Goal: Task Accomplishment & Management: Use online tool/utility

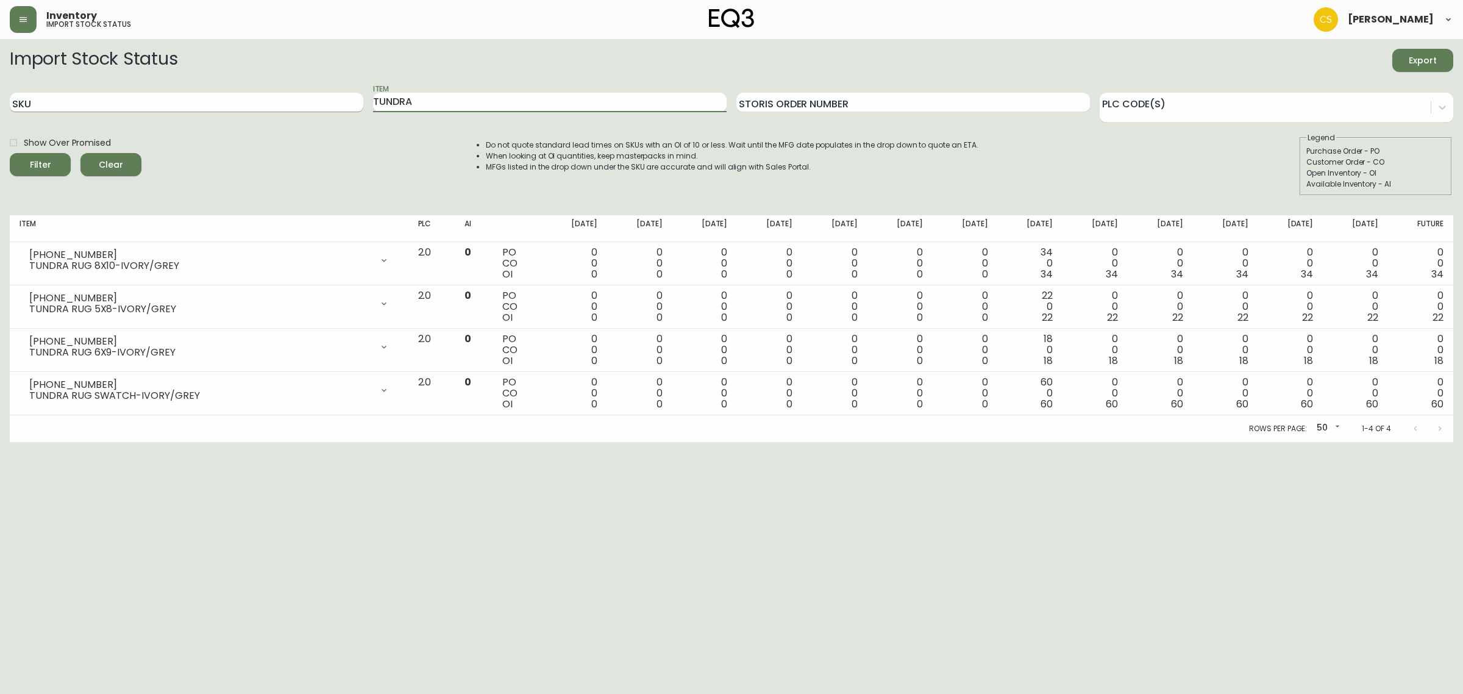
drag, startPoint x: 485, startPoint y: 99, endPoint x: 361, endPoint y: 95, distance: 123.8
click at [361, 95] on div "SKU Item TUNDRA Storis Order Number PLC Code(s)" at bounding box center [732, 103] width 1444 height 40
click at [10, 153] on button "Filter" at bounding box center [40, 164] width 61 height 23
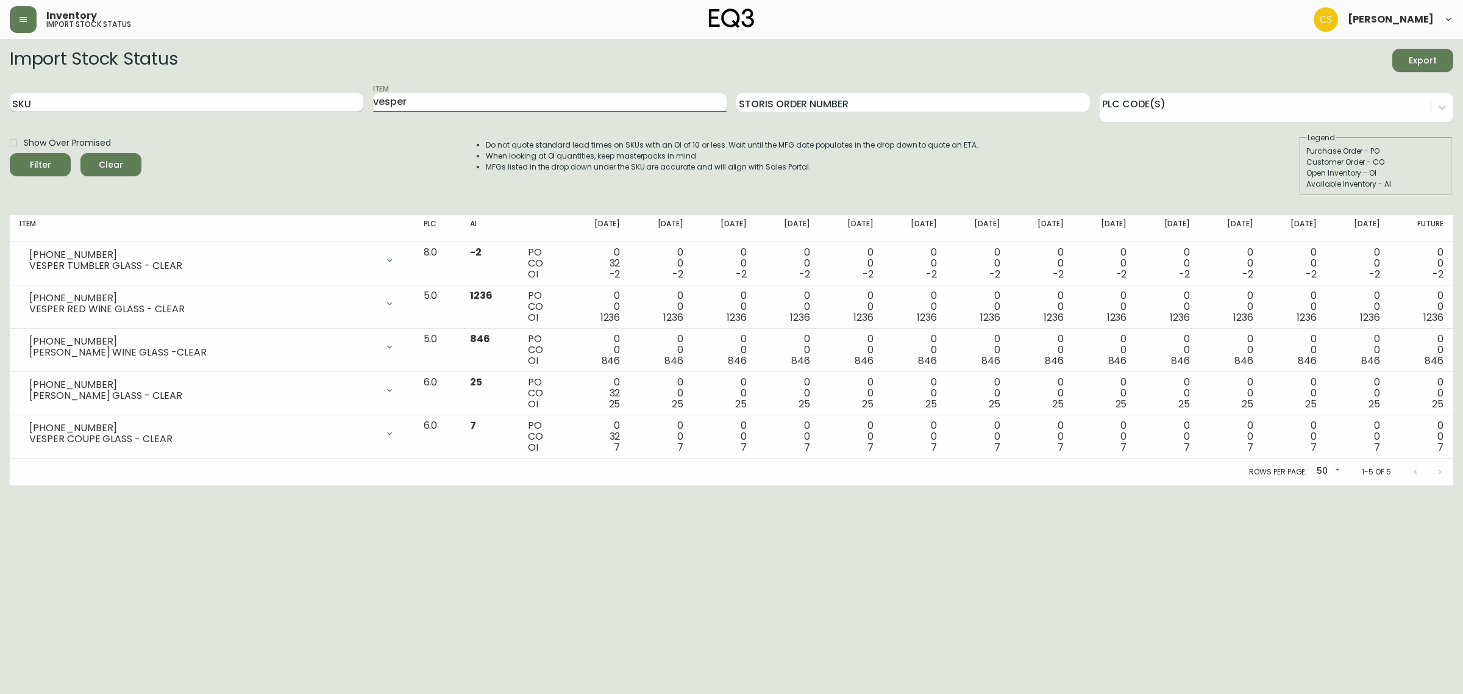
drag, startPoint x: 415, startPoint y: 96, endPoint x: 360, endPoint y: 93, distance: 54.9
click at [360, 93] on div "SKU Item vesper Storis Order Number PLC Code(s)" at bounding box center [732, 103] width 1444 height 40
type input "merino"
click at [10, 153] on button "Filter" at bounding box center [40, 164] width 61 height 23
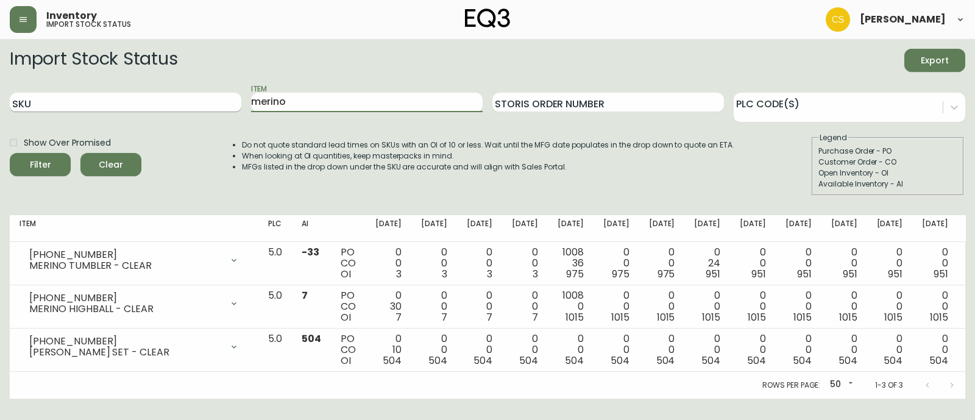
drag, startPoint x: 271, startPoint y: 108, endPoint x: 226, endPoint y: 108, distance: 45.1
click at [226, 108] on div "SKU Item merino Storis Order Number PLC Code(s)" at bounding box center [488, 103] width 956 height 40
click at [10, 153] on button "Filter" at bounding box center [40, 164] width 61 height 23
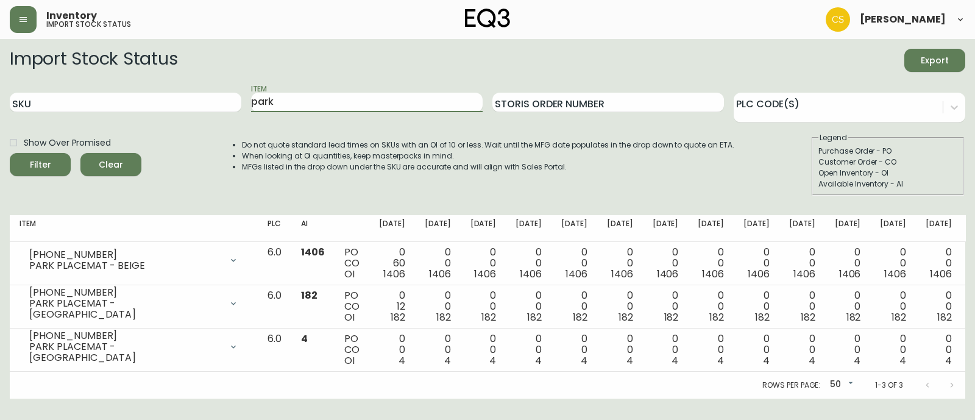
drag, startPoint x: 280, startPoint y: 100, endPoint x: 241, endPoint y: 101, distance: 39.0
click at [241, 101] on div "SKU Item park Storis Order Number PLC Code(s)" at bounding box center [488, 103] width 956 height 40
click at [10, 153] on button "Filter" at bounding box center [40, 164] width 61 height 23
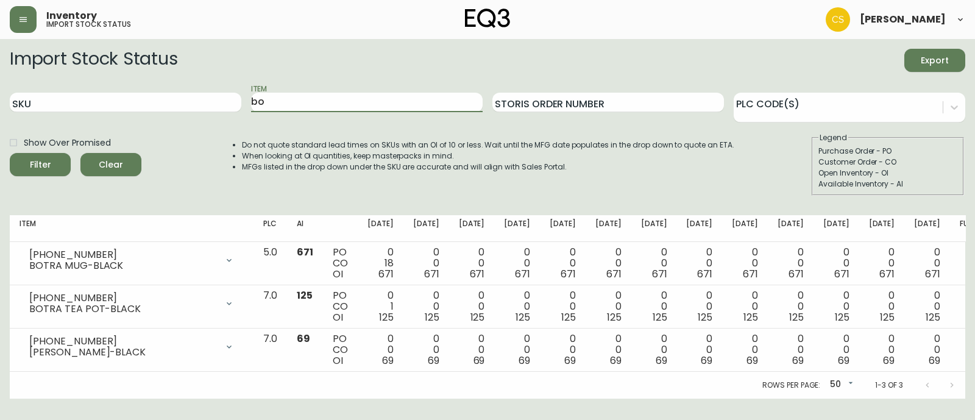
type input "b"
click at [10, 153] on button "Filter" at bounding box center [40, 164] width 61 height 23
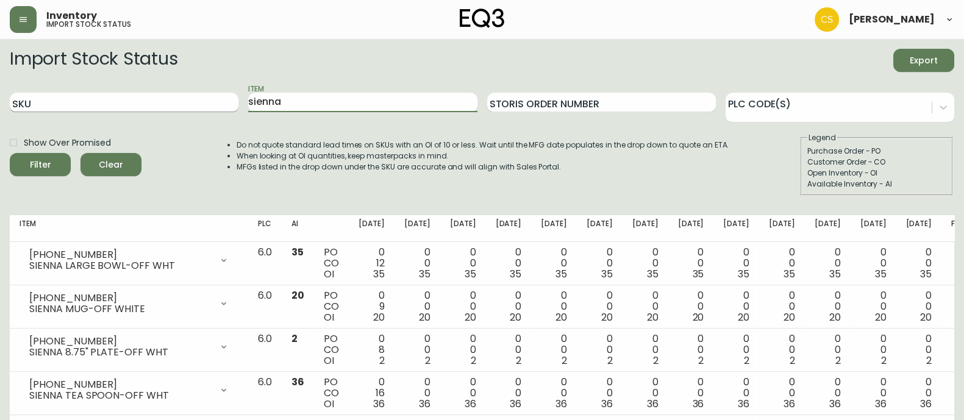
drag, startPoint x: 296, startPoint y: 105, endPoint x: 232, endPoint y: 105, distance: 64.0
click at [232, 105] on div "SKU Item sienna Storis Order Number PLC Code(s)" at bounding box center [482, 103] width 944 height 40
click at [10, 153] on button "Filter" at bounding box center [40, 164] width 61 height 23
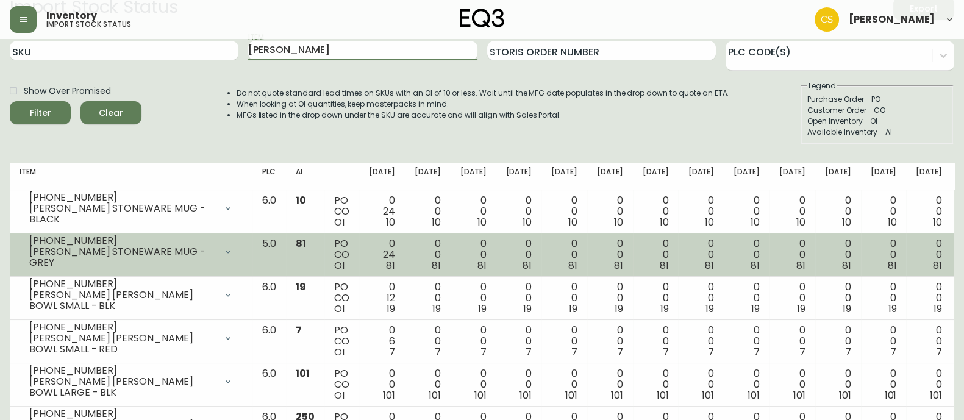
scroll to position [76, 0]
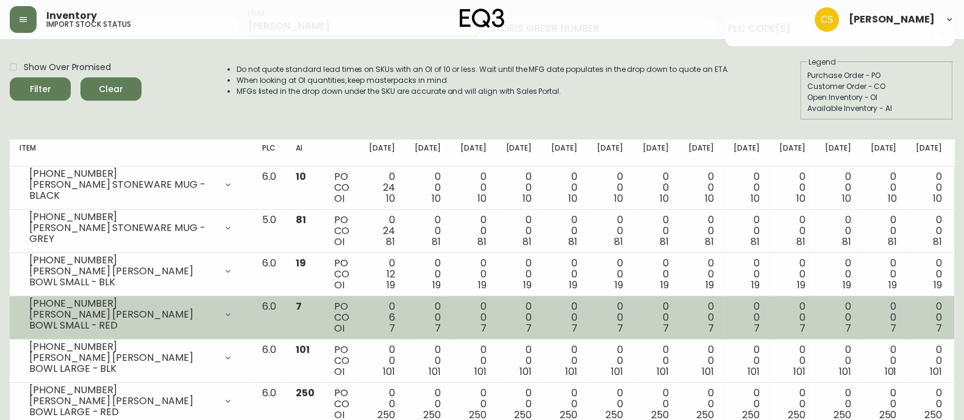
click at [240, 312] on div at bounding box center [228, 314] width 24 height 24
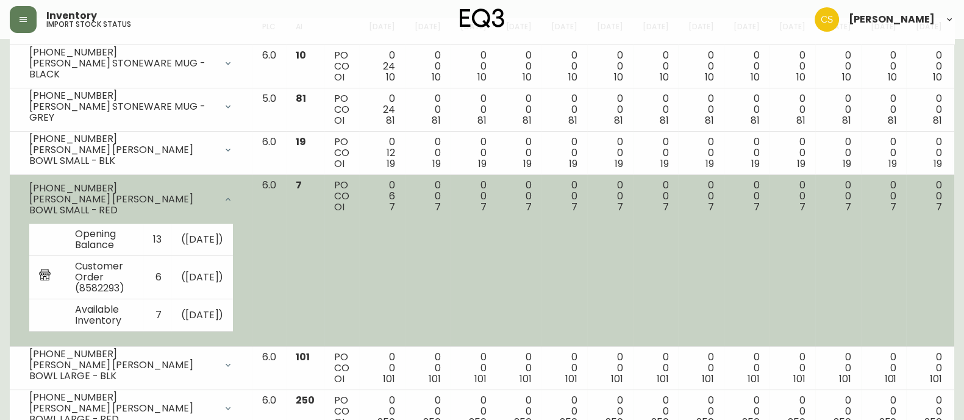
scroll to position [229, 0]
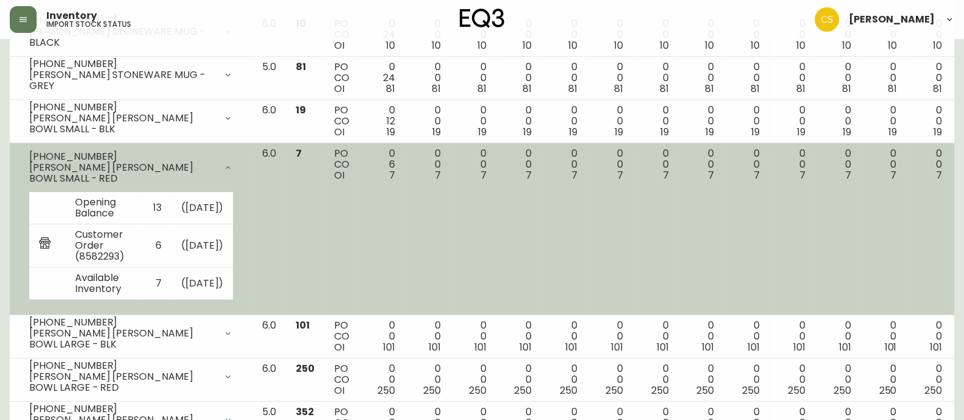
click at [240, 160] on div at bounding box center [228, 167] width 24 height 24
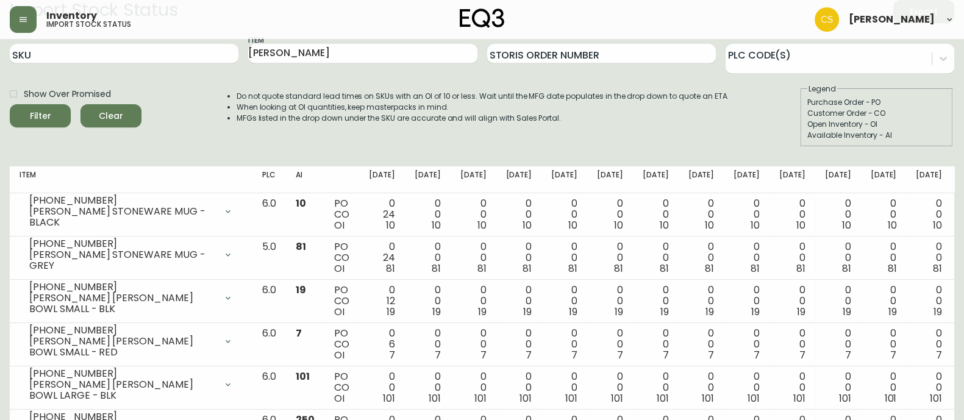
scroll to position [0, 0]
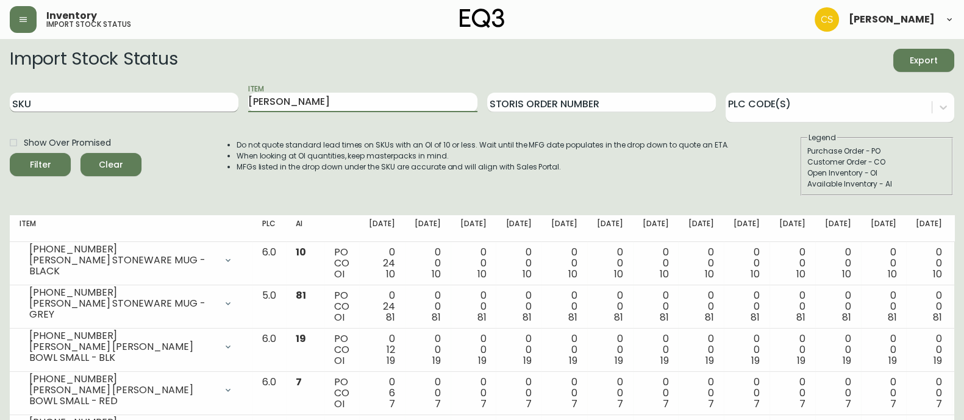
drag, startPoint x: 346, startPoint y: 92, endPoint x: 217, endPoint y: 93, distance: 129.3
click at [217, 93] on div "SKU Item [PERSON_NAME] Storis Order Number PLC Code(s)" at bounding box center [482, 103] width 944 height 40
type input "a"
click at [10, 153] on button "Filter" at bounding box center [40, 164] width 61 height 23
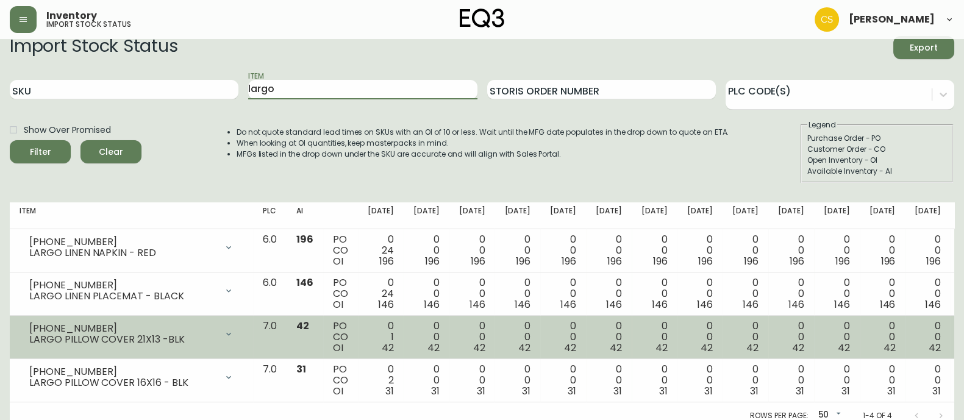
scroll to position [21, 0]
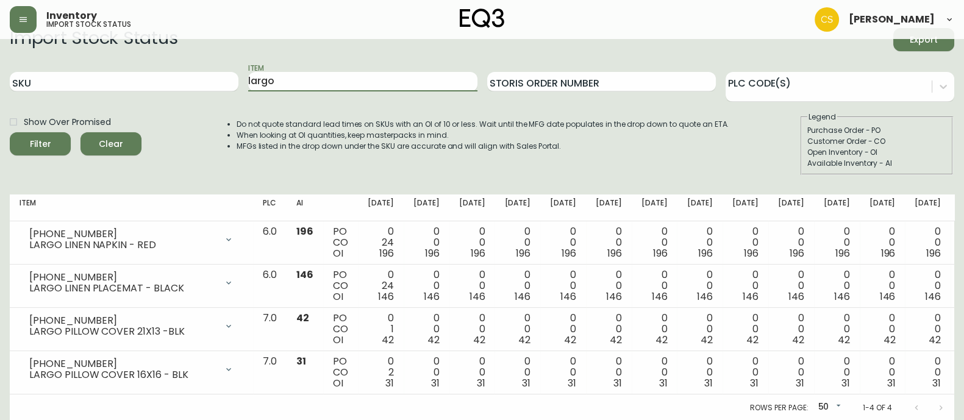
drag, startPoint x: 296, startPoint y: 75, endPoint x: 218, endPoint y: 65, distance: 78.0
click at [218, 65] on div "SKU Item largo Storis Order Number PLC Code(s)" at bounding box center [482, 82] width 944 height 40
click at [10, 132] on button "Filter" at bounding box center [40, 143] width 61 height 23
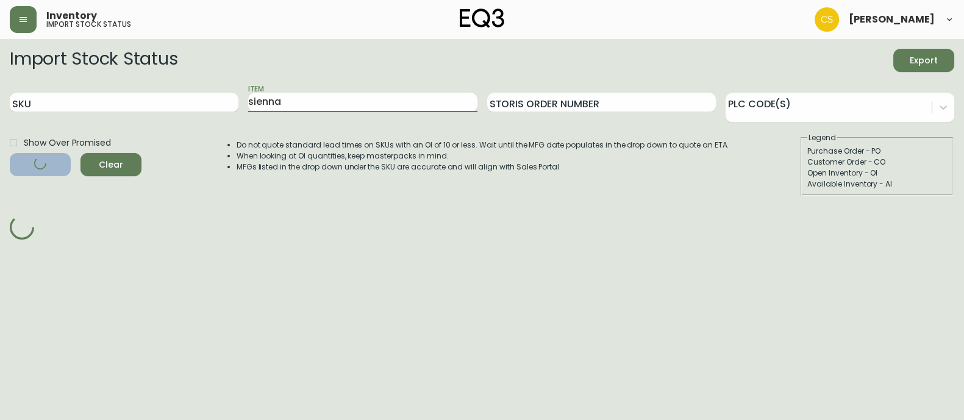
scroll to position [0, 0]
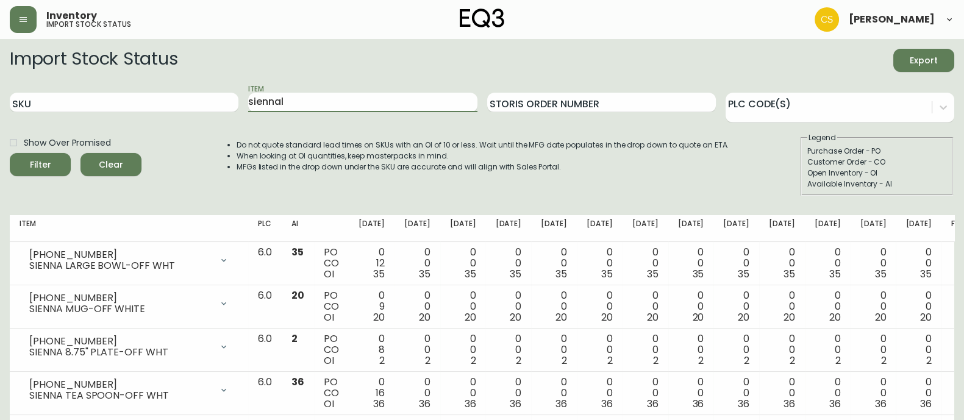
click at [10, 153] on button "Filter" at bounding box center [40, 164] width 61 height 23
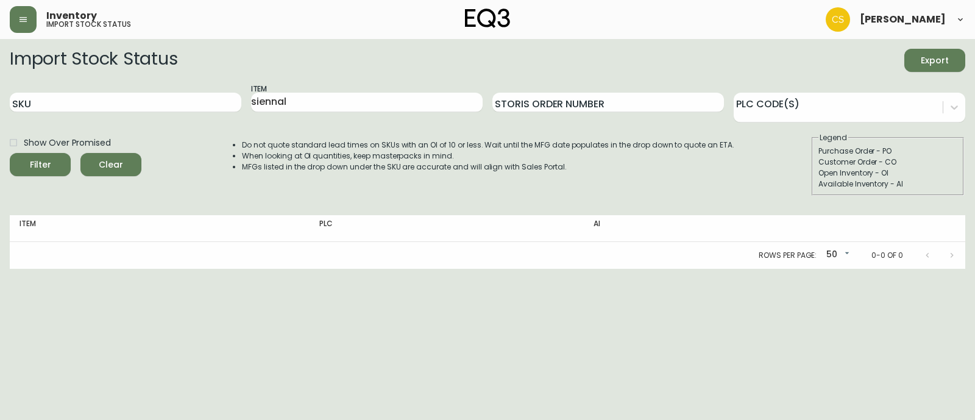
click at [330, 113] on div "Item siennal" at bounding box center [367, 103] width 232 height 40
click at [319, 99] on input "siennal" at bounding box center [367, 103] width 232 height 20
click at [471, 135] on div "Do not quote standard lead times on SKUs with an OI of 10 or less. Wait until t…" at bounding box center [476, 163] width 517 height 63
click at [390, 100] on input "sienna" at bounding box center [367, 103] width 232 height 20
click at [10, 153] on button "Filter" at bounding box center [40, 164] width 61 height 23
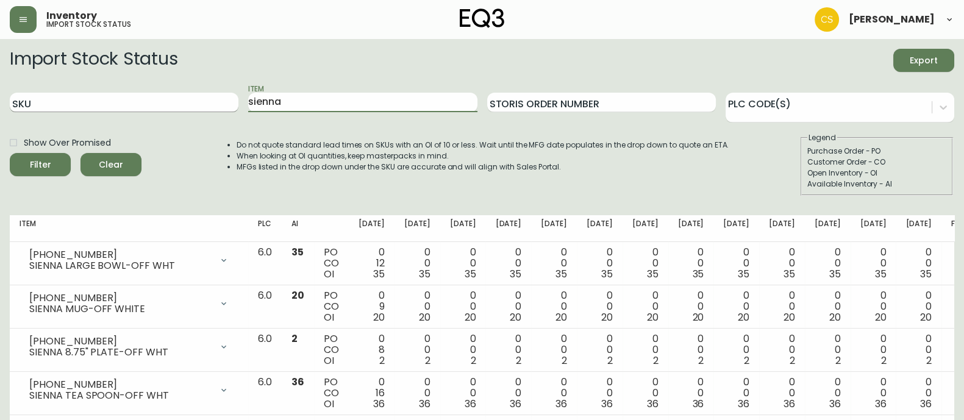
drag, startPoint x: 302, startPoint y: 98, endPoint x: 238, endPoint y: 108, distance: 64.8
click at [238, 108] on div "SKU Item sienna Storis Order Number PLC Code(s)" at bounding box center [482, 103] width 944 height 40
click at [10, 153] on button "Filter" at bounding box center [40, 164] width 61 height 23
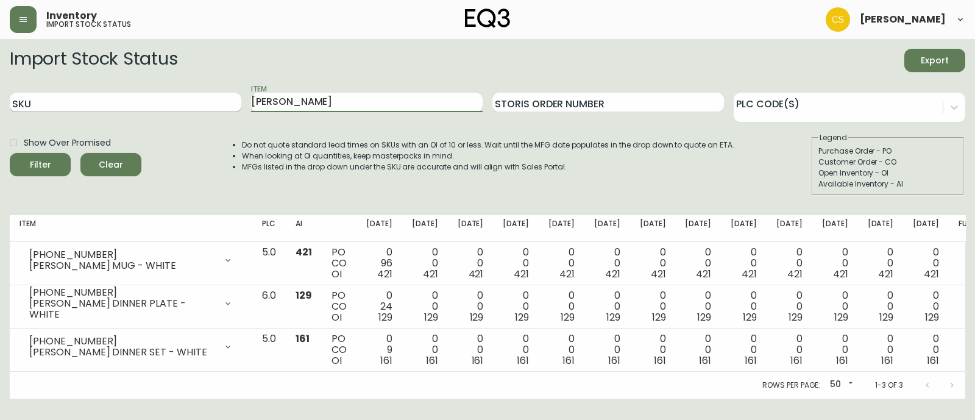
drag, startPoint x: 294, startPoint y: 106, endPoint x: 239, endPoint y: 101, distance: 55.1
click at [240, 101] on div "SKU Item [PERSON_NAME] Storis Order Number PLC Code(s)" at bounding box center [488, 103] width 956 height 40
click at [10, 153] on button "Filter" at bounding box center [40, 164] width 61 height 23
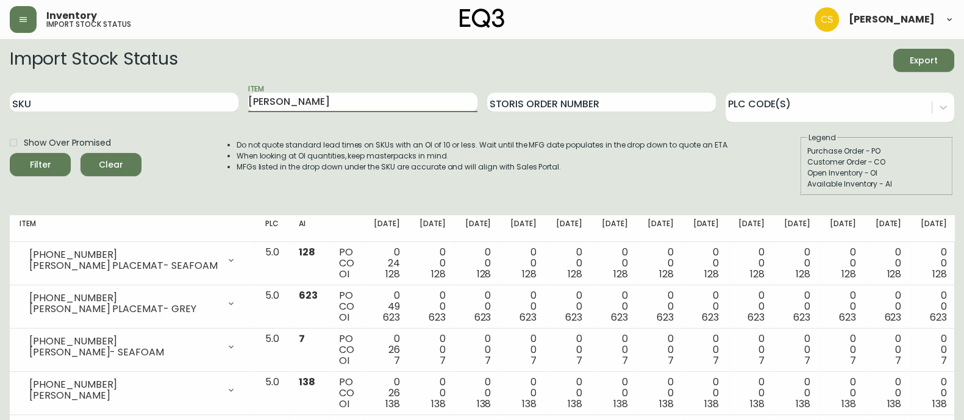
click at [10, 153] on button "Filter" at bounding box center [40, 164] width 61 height 23
drag, startPoint x: 357, startPoint y: 107, endPoint x: 233, endPoint y: 107, distance: 123.2
click at [233, 107] on div "SKU Item [PERSON_NAME] Order Number PLC Code(s)" at bounding box center [482, 103] width 944 height 40
click at [10, 153] on button "Filter" at bounding box center [40, 164] width 61 height 23
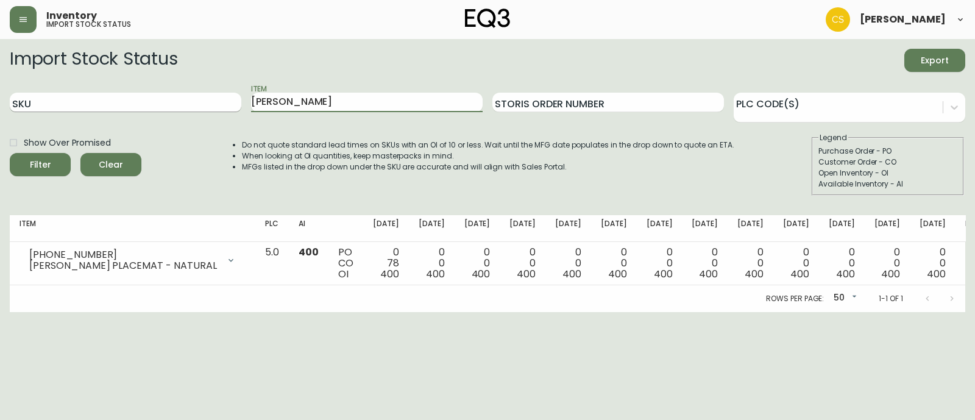
drag, startPoint x: 326, startPoint y: 109, endPoint x: 230, endPoint y: 108, distance: 96.3
click at [230, 108] on div "SKU Item [PERSON_NAME] Storis Order Number PLC Code(s)" at bounding box center [488, 103] width 956 height 40
click at [10, 153] on button "Filter" at bounding box center [40, 164] width 61 height 23
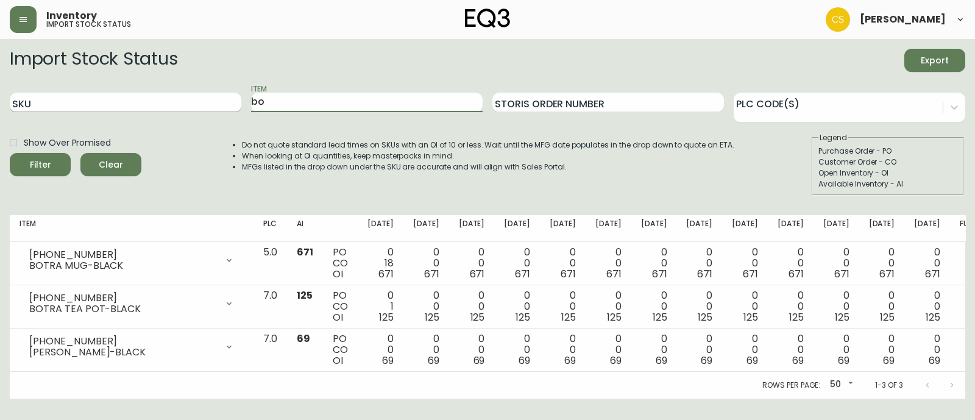
type input "b"
click at [10, 153] on button "Filter" at bounding box center [40, 164] width 61 height 23
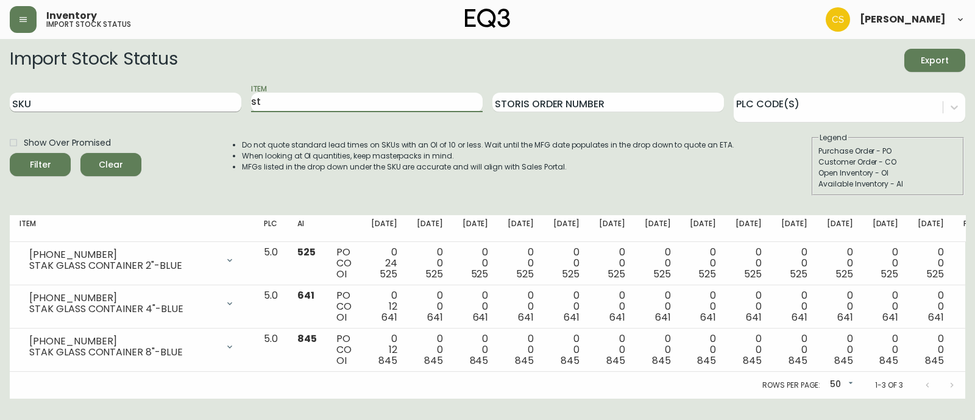
type input "s"
click at [10, 153] on button "Filter" at bounding box center [40, 164] width 61 height 23
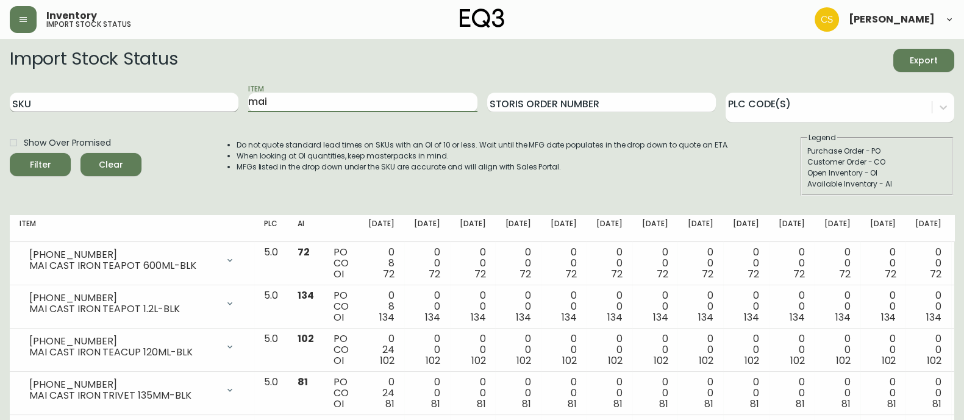
drag, startPoint x: 255, startPoint y: 102, endPoint x: 232, endPoint y: 101, distance: 22.6
click at [232, 101] on div "SKU Item mai Storis Order Number PLC Code(s)" at bounding box center [482, 103] width 944 height 40
click at [10, 153] on button "Filter" at bounding box center [40, 164] width 61 height 23
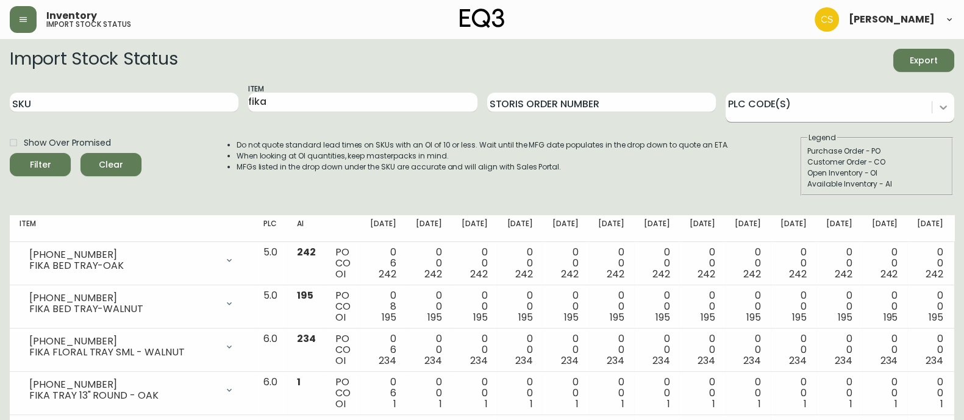
click at [948, 106] on icon at bounding box center [943, 107] width 12 height 12
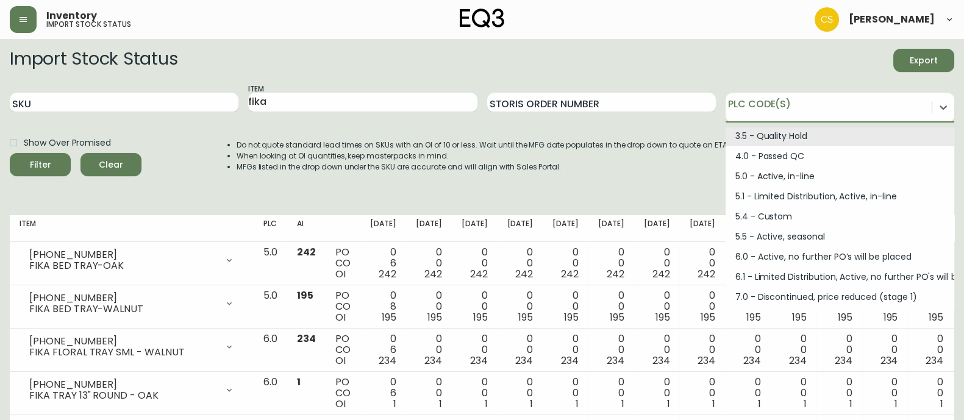
scroll to position [163, 0]
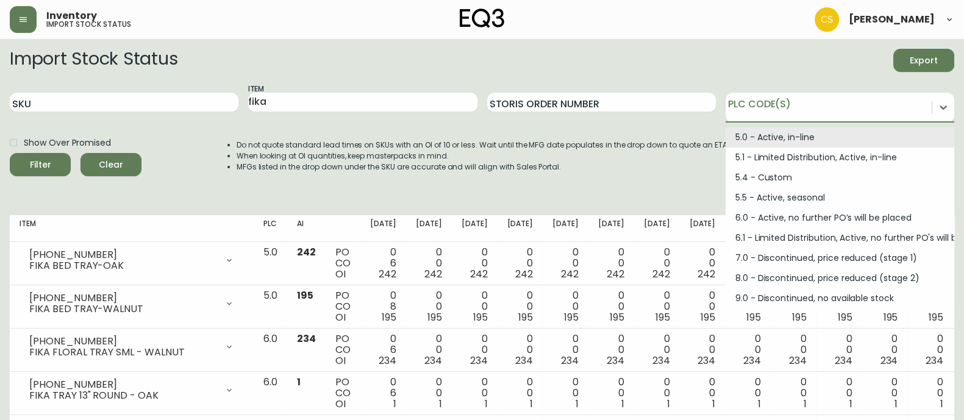
click at [696, 76] on form "Import Stock Status Export SKU Item fika Storis Order Number option 5.0 - Activ…" at bounding box center [482, 122] width 944 height 147
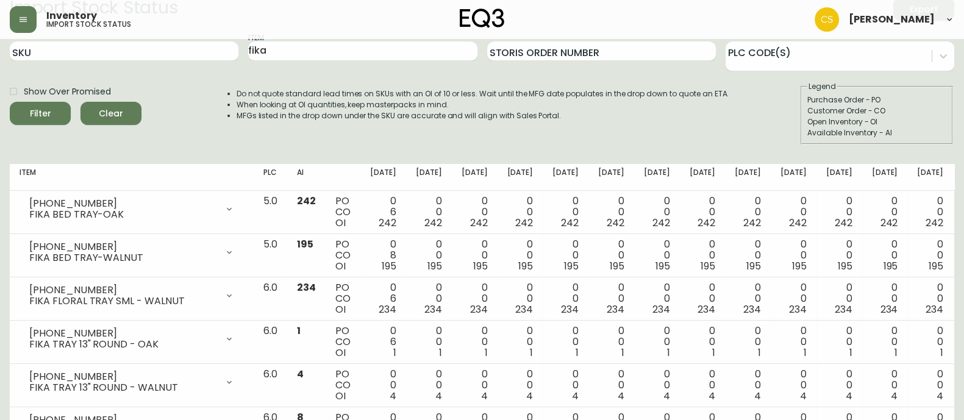
scroll to position [0, 0]
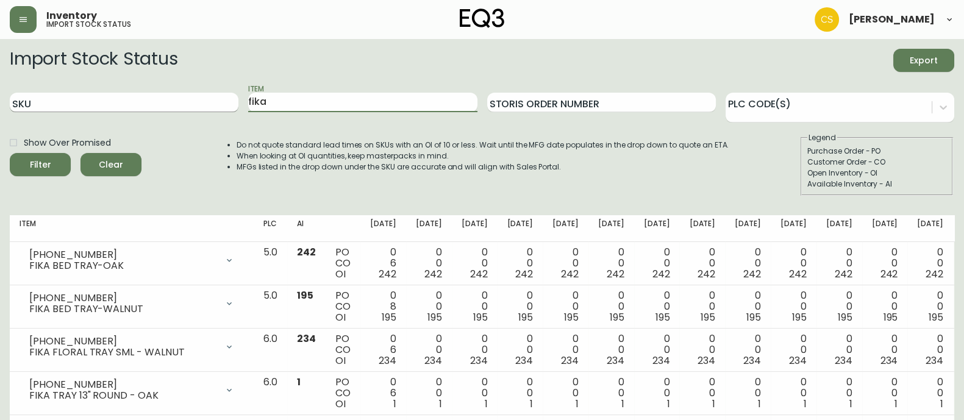
drag, startPoint x: 271, startPoint y: 102, endPoint x: 232, endPoint y: 98, distance: 39.8
click at [232, 98] on div "SKU Item fika Storis Order Number PLC Code(s)" at bounding box center [482, 103] width 944 height 40
click at [10, 153] on button "Filter" at bounding box center [40, 164] width 61 height 23
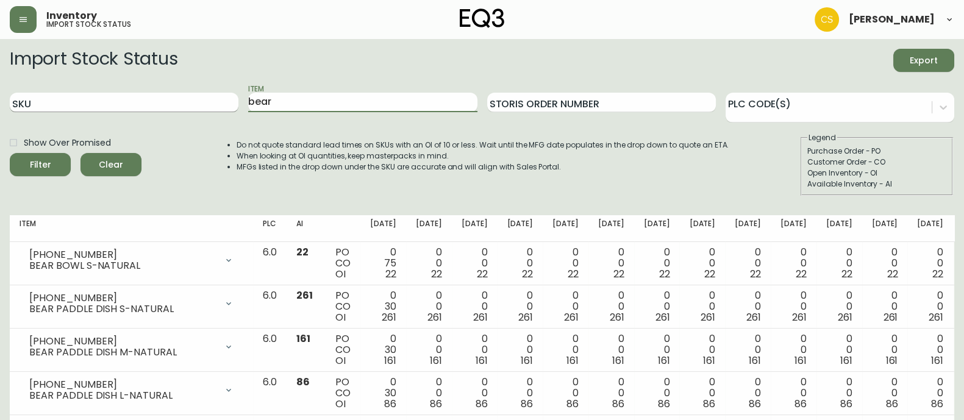
drag, startPoint x: 293, startPoint y: 105, endPoint x: 232, endPoint y: 105, distance: 61.0
click at [232, 105] on div "SKU Item bear Storis Order Number PLC Code(s)" at bounding box center [482, 103] width 944 height 40
click at [10, 153] on button "Filter" at bounding box center [40, 164] width 61 height 23
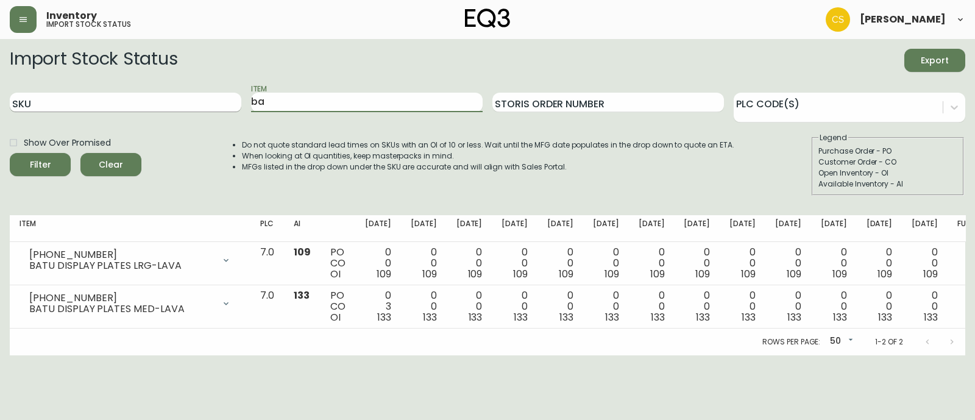
type input "b"
click at [10, 153] on button "Filter" at bounding box center [40, 164] width 61 height 23
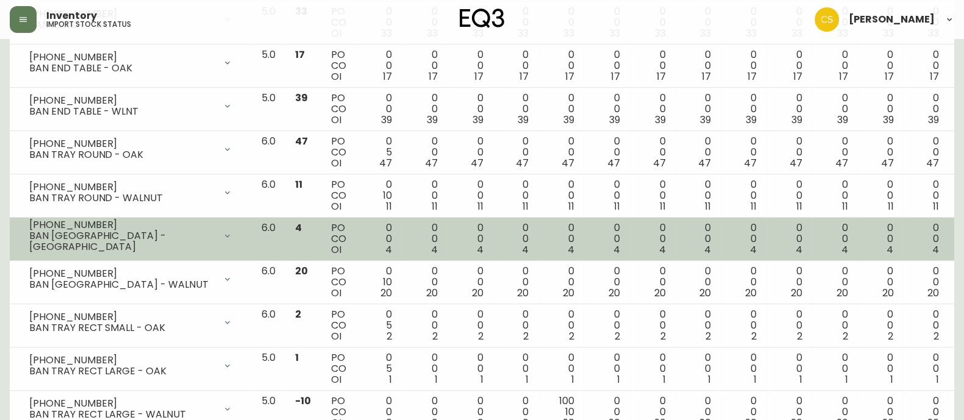
scroll to position [95, 0]
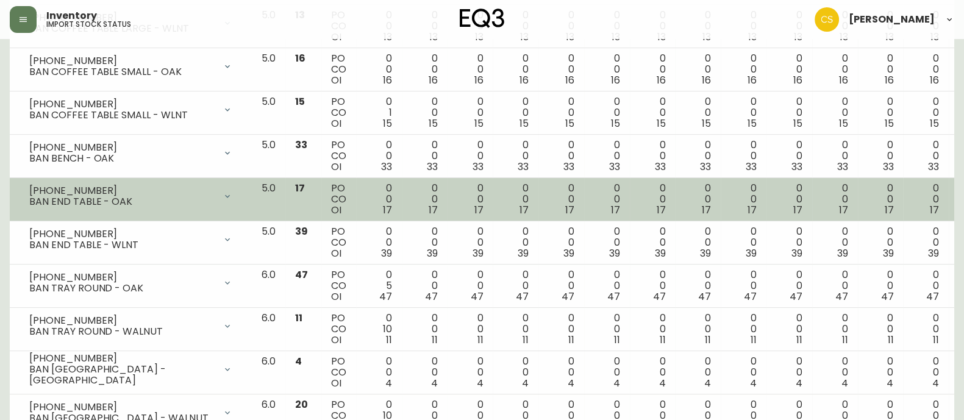
click at [176, 204] on div "BAN END TABLE - OAK" at bounding box center [122, 201] width 186 height 11
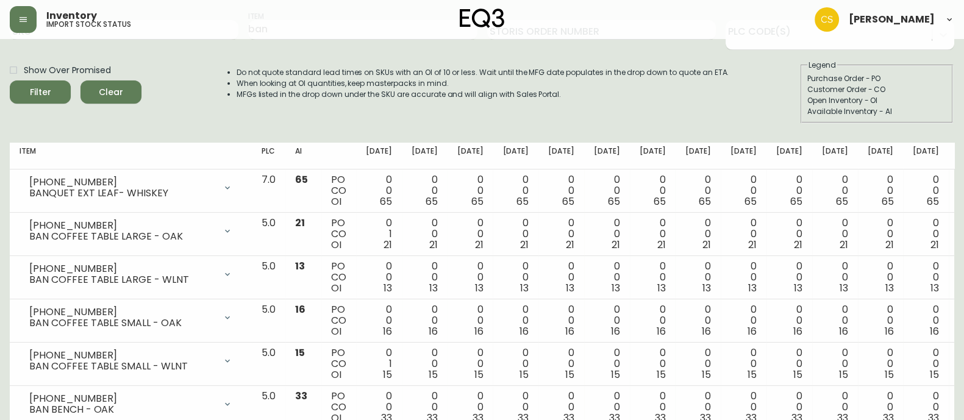
scroll to position [0, 0]
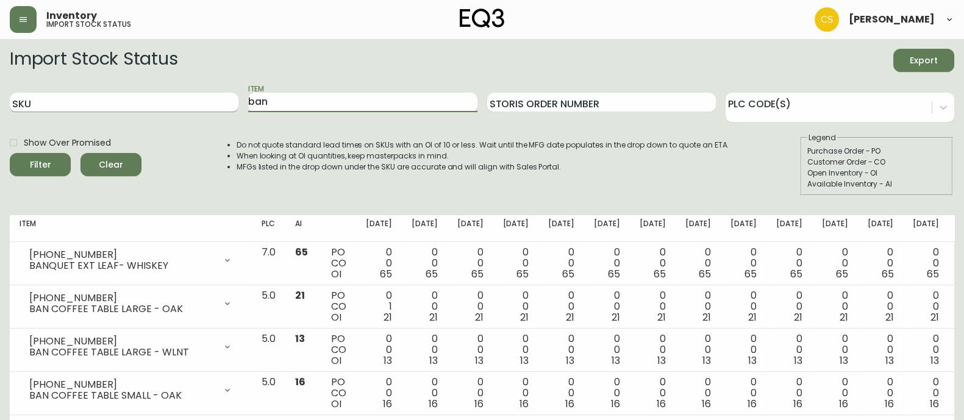
drag, startPoint x: 280, startPoint y: 99, endPoint x: 226, endPoint y: 105, distance: 54.0
click at [229, 102] on div "SKU Item ban Storis Order Number PLC Code(s)" at bounding box center [482, 103] width 944 height 40
click at [10, 153] on button "Filter" at bounding box center [40, 164] width 61 height 23
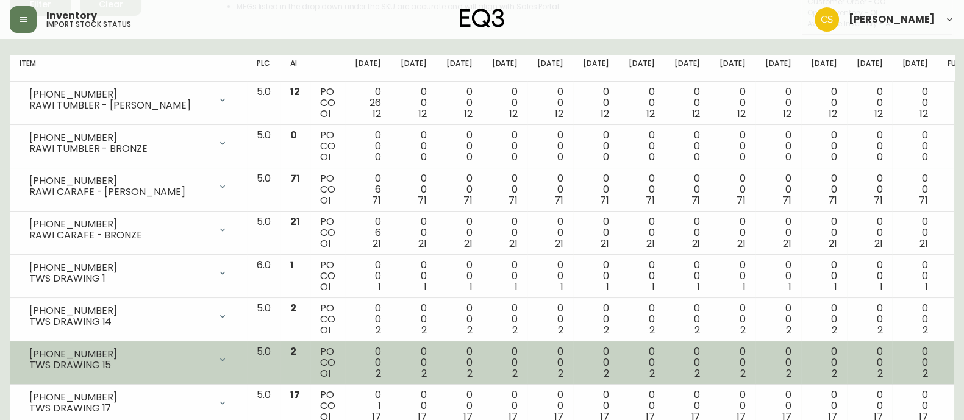
scroll to position [8, 0]
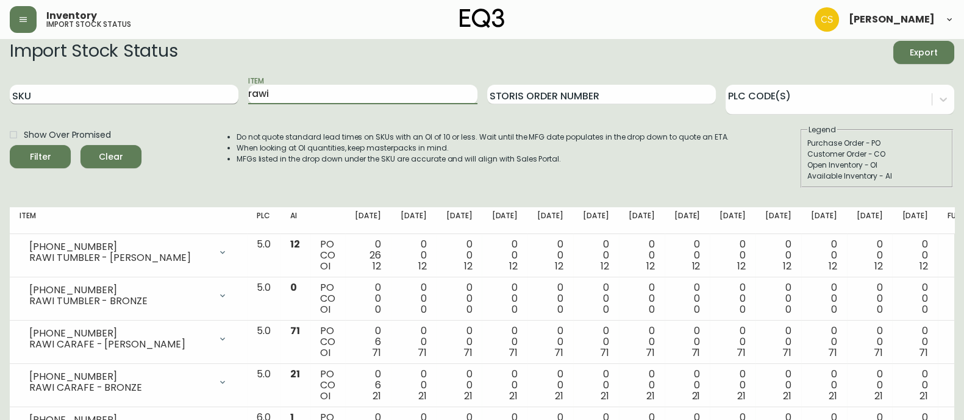
drag, startPoint x: 277, startPoint y: 97, endPoint x: 230, endPoint y: 96, distance: 47.6
click at [230, 96] on div "SKU Item rawi Storis Order Number PLC Code(s)" at bounding box center [482, 95] width 944 height 40
click at [10, 145] on button "Filter" at bounding box center [40, 156] width 61 height 23
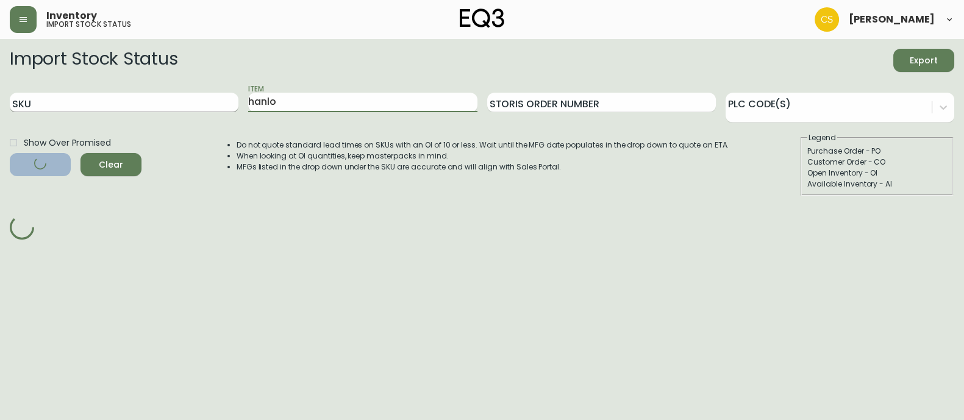
scroll to position [0, 0]
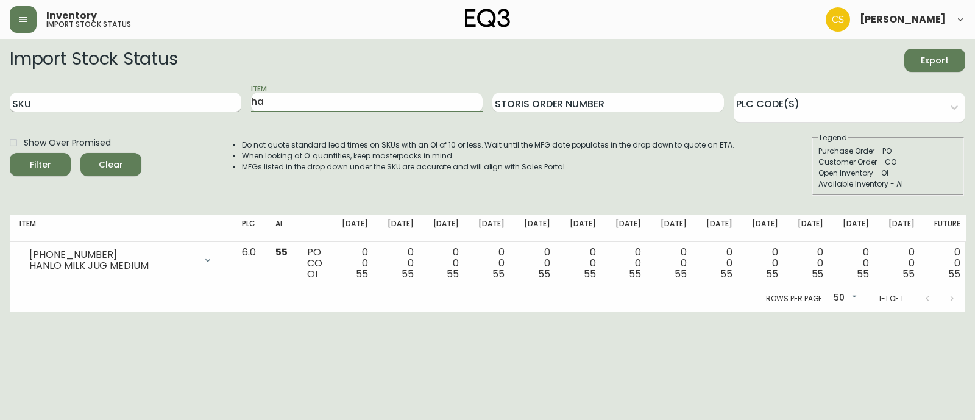
type input "h"
type input "pog"
click at [10, 153] on button "Filter" at bounding box center [40, 164] width 61 height 23
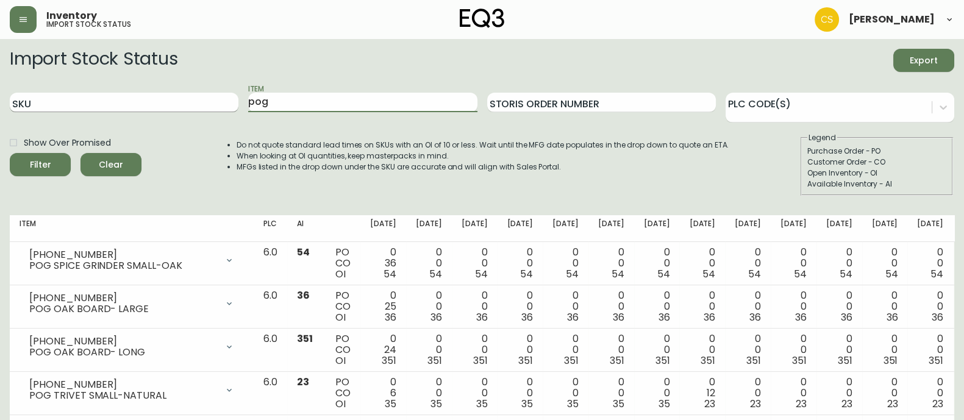
drag, startPoint x: 282, startPoint y: 96, endPoint x: 233, endPoint y: 96, distance: 48.8
click at [234, 96] on div "SKU Item pog Storis Order Number PLC Code(s)" at bounding box center [482, 103] width 944 height 40
click at [285, 100] on input "Item" at bounding box center [362, 103] width 229 height 20
type input "bear"
click at [10, 153] on button "Filter" at bounding box center [40, 164] width 61 height 23
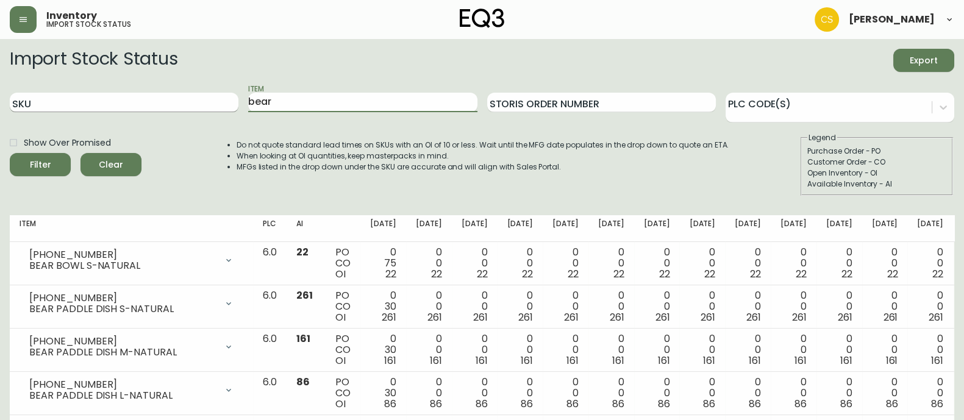
drag, startPoint x: 316, startPoint y: 96, endPoint x: 216, endPoint y: 96, distance: 100.0
click at [216, 96] on div "SKU Item bear Storis Order Number PLC Code(s)" at bounding box center [482, 103] width 944 height 40
click at [10, 153] on button "Filter" at bounding box center [40, 164] width 61 height 23
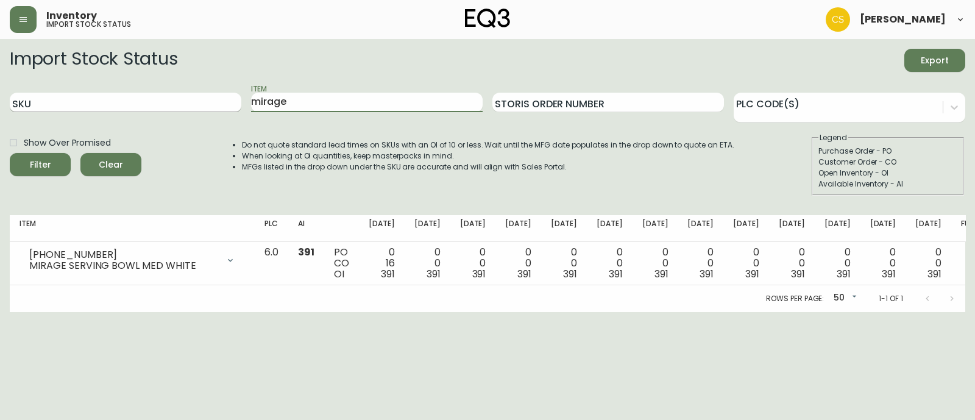
drag, startPoint x: 290, startPoint y: 96, endPoint x: 206, endPoint y: 93, distance: 84.2
click at [209, 93] on div "SKU Item mirage Storis Order Number PLC Code(s)" at bounding box center [488, 103] width 956 height 40
type input "pog"
click at [10, 153] on button "Filter" at bounding box center [40, 164] width 61 height 23
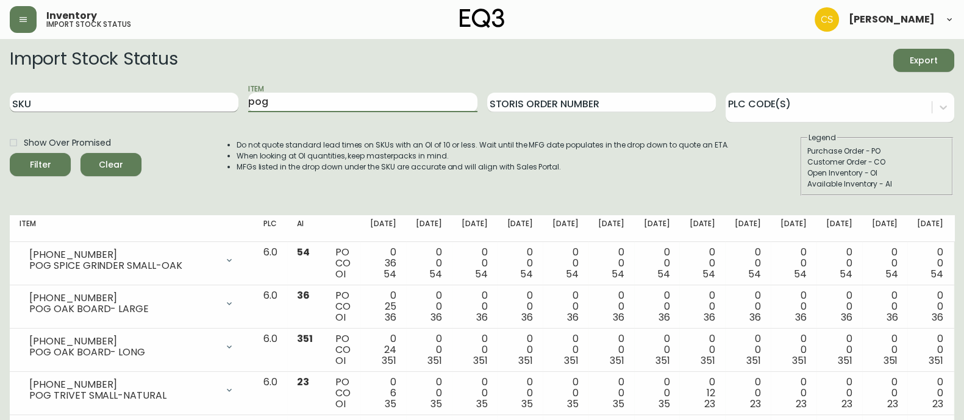
drag, startPoint x: 302, startPoint y: 108, endPoint x: 232, endPoint y: 105, distance: 70.2
click at [232, 105] on div "SKU Item pog Storis Order Number PLC Code(s)" at bounding box center [482, 103] width 944 height 40
click at [10, 153] on button "Filter" at bounding box center [40, 164] width 61 height 23
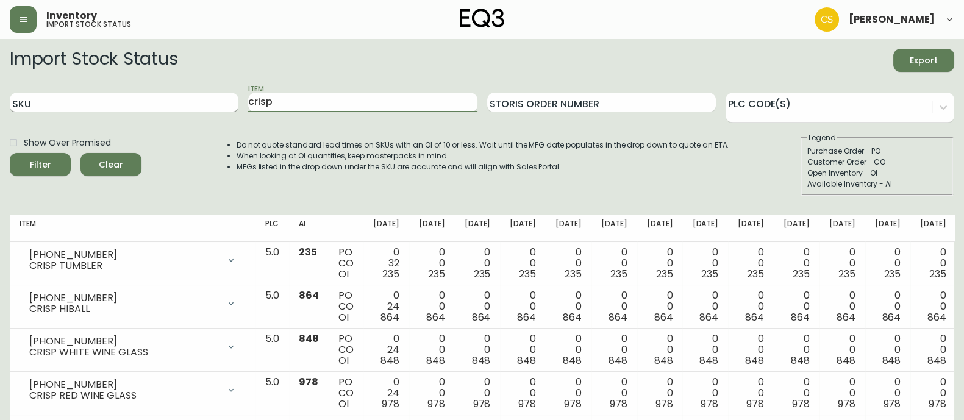
drag, startPoint x: 269, startPoint y: 106, endPoint x: 213, endPoint y: 105, distance: 55.5
click at [215, 105] on div "SKU Item crisp Storis Order Number PLC Code(s)" at bounding box center [482, 103] width 944 height 40
click at [10, 153] on button "Filter" at bounding box center [40, 164] width 61 height 23
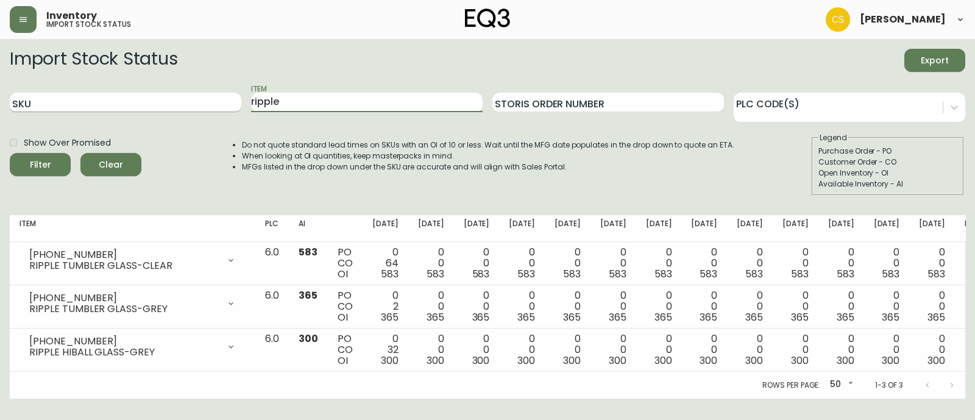
drag, startPoint x: 293, startPoint y: 107, endPoint x: 208, endPoint y: 105, distance: 84.8
click at [209, 105] on div "SKU Item ripple Storis Order Number PLC Code(s)" at bounding box center [488, 103] width 956 height 40
click at [10, 153] on button "Filter" at bounding box center [40, 164] width 61 height 23
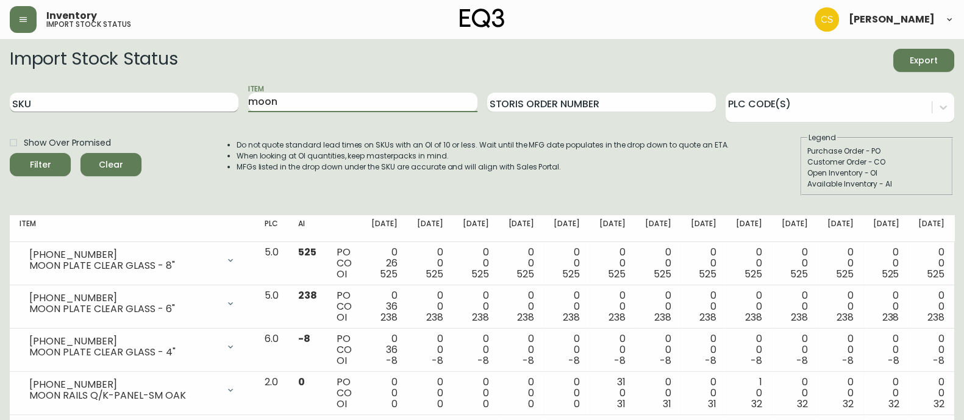
drag, startPoint x: 298, startPoint y: 106, endPoint x: 219, endPoint y: 107, distance: 78.0
click at [222, 107] on div "SKU Item moon Storis Order Number PLC Code(s)" at bounding box center [482, 103] width 944 height 40
type input "merino"
click at [10, 153] on button "Filter" at bounding box center [40, 164] width 61 height 23
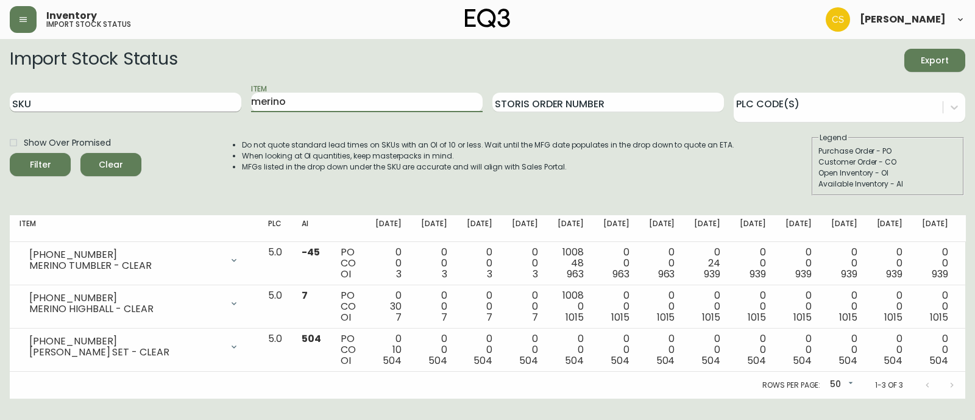
drag, startPoint x: 259, startPoint y: 106, endPoint x: 166, endPoint y: 103, distance: 92.7
click at [166, 103] on div "SKU Item merino Storis Order Number PLC Code(s)" at bounding box center [488, 103] width 956 height 40
click at [274, 104] on input "Item" at bounding box center [367, 103] width 232 height 20
click at [10, 153] on button "Filter" at bounding box center [40, 164] width 61 height 23
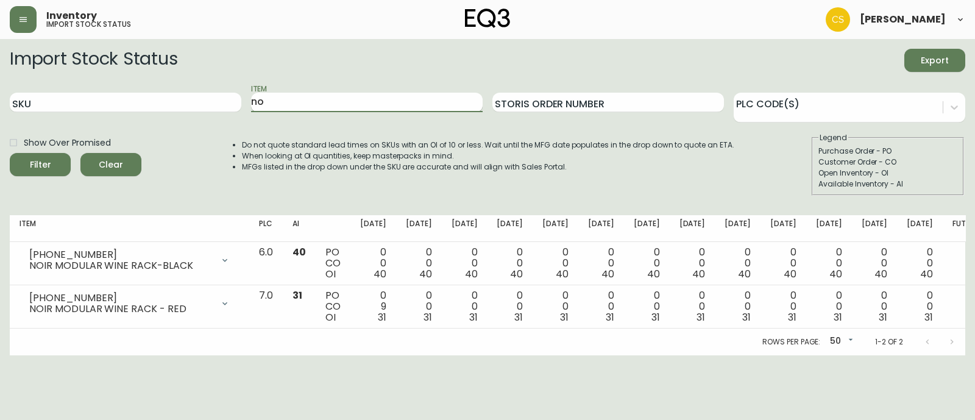
type input "n"
click at [10, 153] on button "Filter" at bounding box center [40, 164] width 61 height 23
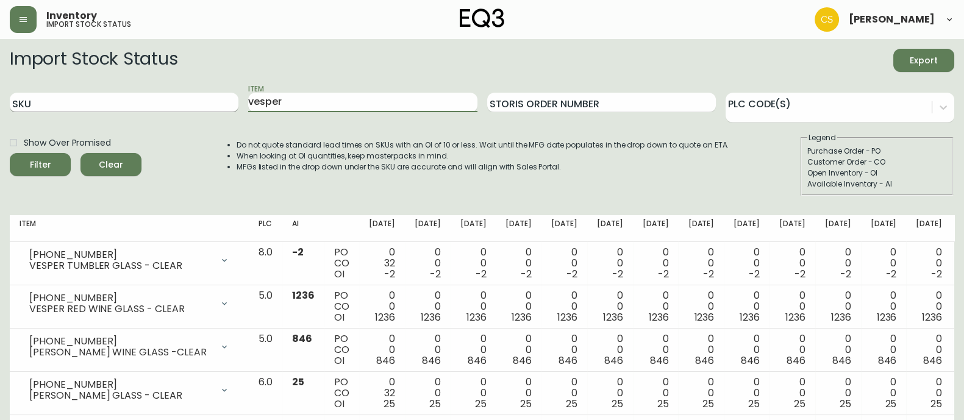
drag, startPoint x: 305, startPoint y: 110, endPoint x: 210, endPoint y: 108, distance: 94.5
click at [210, 108] on div "SKU Item vesper Storis Order Number PLC Code(s)" at bounding box center [482, 103] width 944 height 40
click at [10, 153] on button "Filter" at bounding box center [40, 164] width 61 height 23
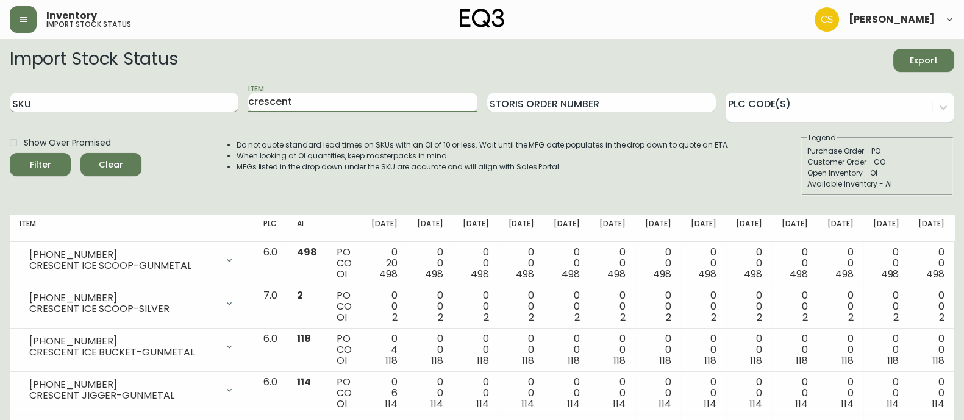
drag, startPoint x: 337, startPoint y: 102, endPoint x: 207, endPoint y: 102, distance: 129.9
click at [208, 102] on div "SKU Item crescent Storis Order Number PLC Code(s)" at bounding box center [482, 103] width 944 height 40
type input "surf"
click at [10, 153] on button "Filter" at bounding box center [40, 164] width 61 height 23
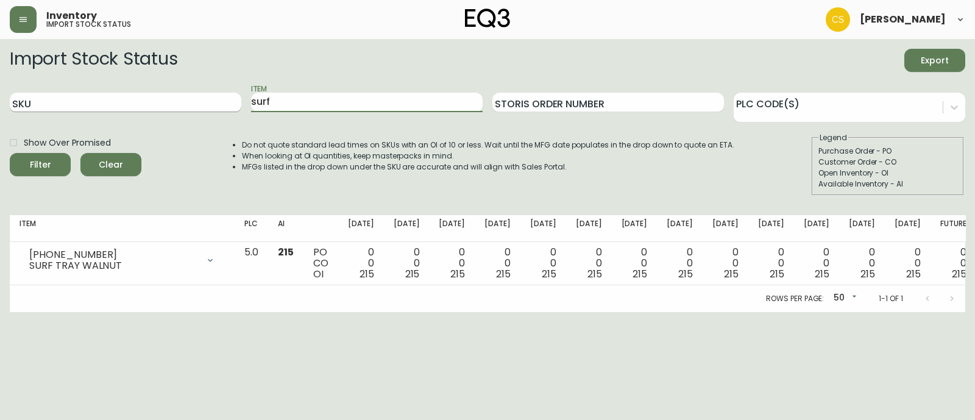
drag, startPoint x: 299, startPoint y: 104, endPoint x: 230, endPoint y: 103, distance: 68.9
click at [230, 103] on div "SKU Item surf Storis Order Number PLC Code(s)" at bounding box center [488, 103] width 956 height 40
click at [10, 153] on button "Filter" at bounding box center [40, 164] width 61 height 23
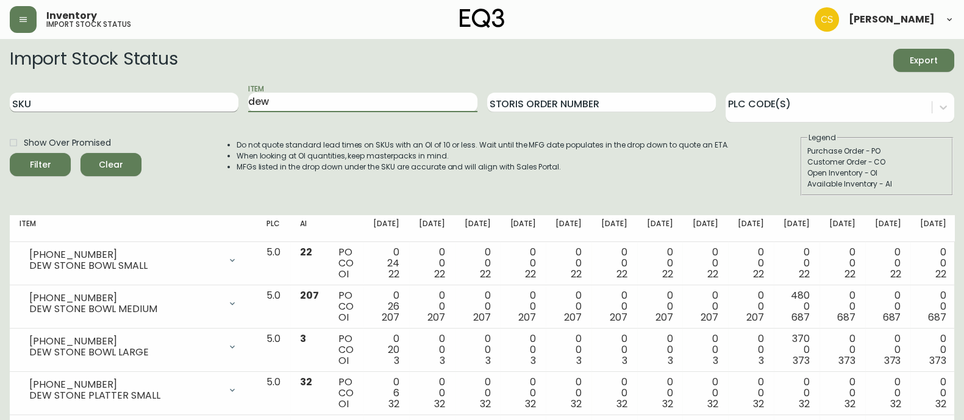
drag, startPoint x: 280, startPoint y: 102, endPoint x: 225, endPoint y: 103, distance: 54.9
click at [225, 103] on div "SKU Item dew Storis Order Number PLC Code(s)" at bounding box center [482, 103] width 944 height 40
click at [10, 153] on button "Filter" at bounding box center [40, 164] width 61 height 23
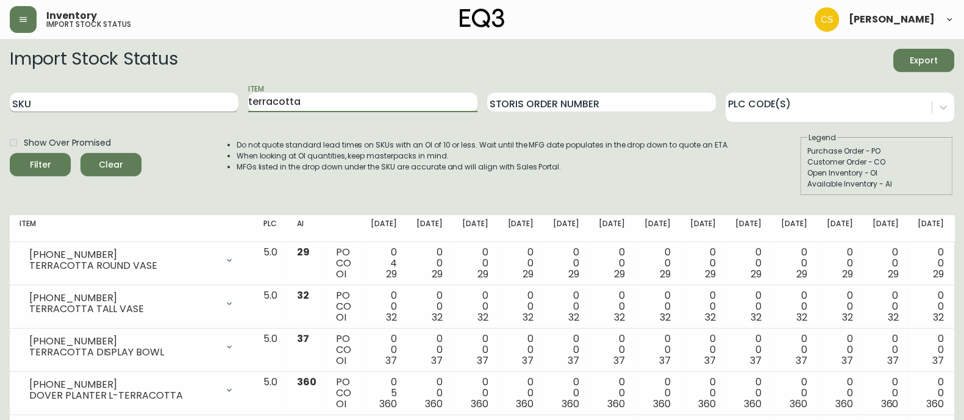
drag, startPoint x: 317, startPoint y: 103, endPoint x: 209, endPoint y: 101, distance: 108.5
click at [209, 101] on div "SKU Item terracotta Storis Order Number PLC Code(s)" at bounding box center [482, 103] width 944 height 40
click at [10, 153] on button "Filter" at bounding box center [40, 164] width 61 height 23
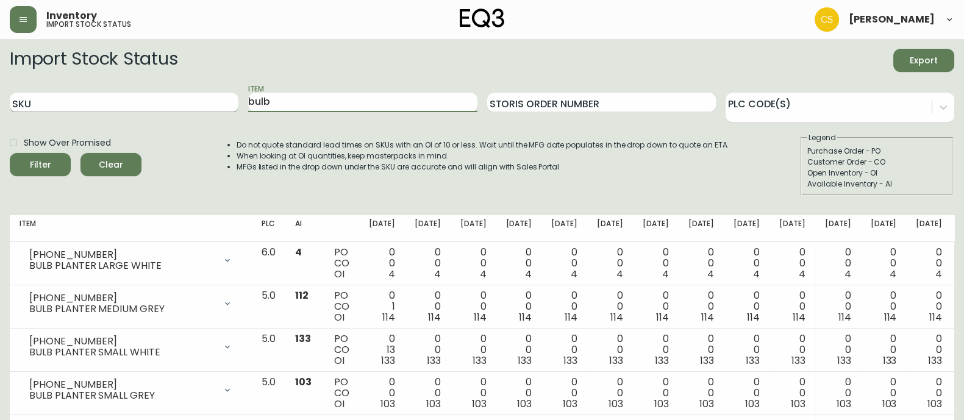
drag, startPoint x: 301, startPoint y: 104, endPoint x: 179, endPoint y: 102, distance: 121.9
click at [182, 102] on div "SKU Item bulb Storis Order Number PLC Code(s)" at bounding box center [482, 103] width 944 height 40
click at [10, 153] on button "Filter" at bounding box center [40, 164] width 61 height 23
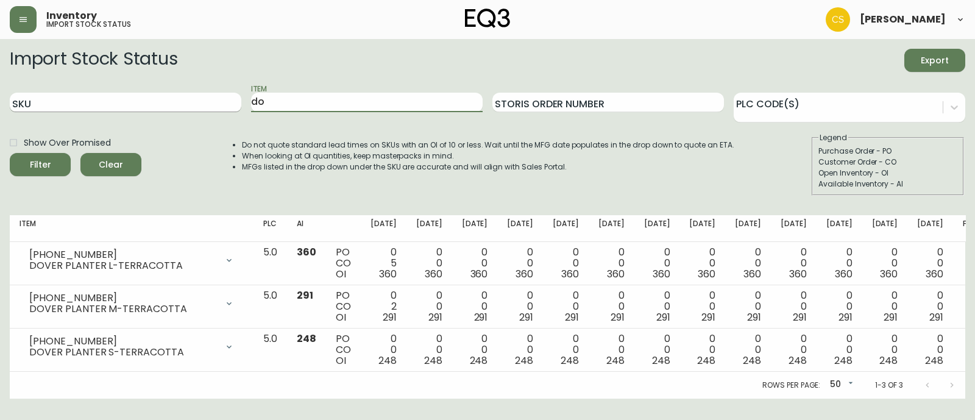
type input "d"
click at [10, 153] on button "Filter" at bounding box center [40, 164] width 61 height 23
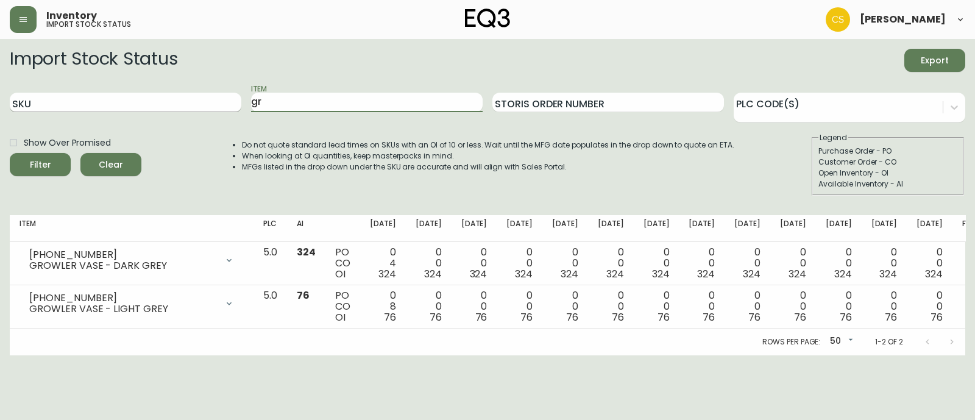
type input "g"
click at [10, 153] on button "Filter" at bounding box center [40, 164] width 61 height 23
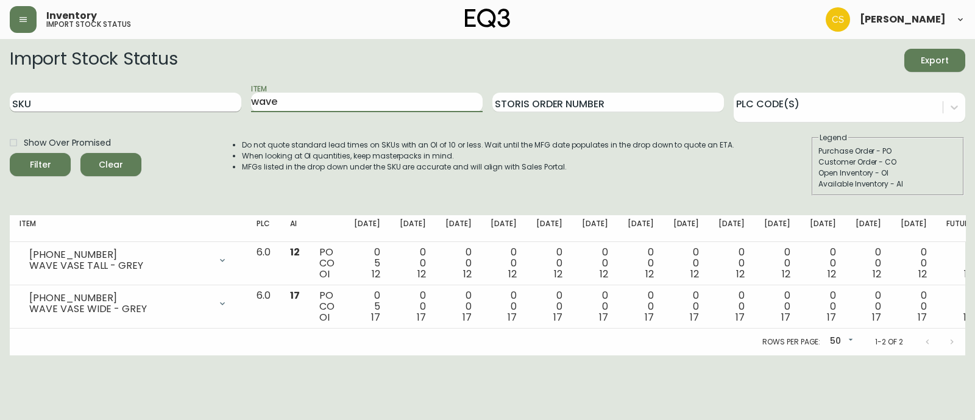
drag, startPoint x: 304, startPoint y: 104, endPoint x: 223, endPoint y: 109, distance: 81.2
click at [223, 109] on div "SKU Item wave Storis Order Number PLC Code(s)" at bounding box center [488, 103] width 956 height 40
type input "[PERSON_NAME]"
click at [10, 153] on button "Filter" at bounding box center [40, 164] width 61 height 23
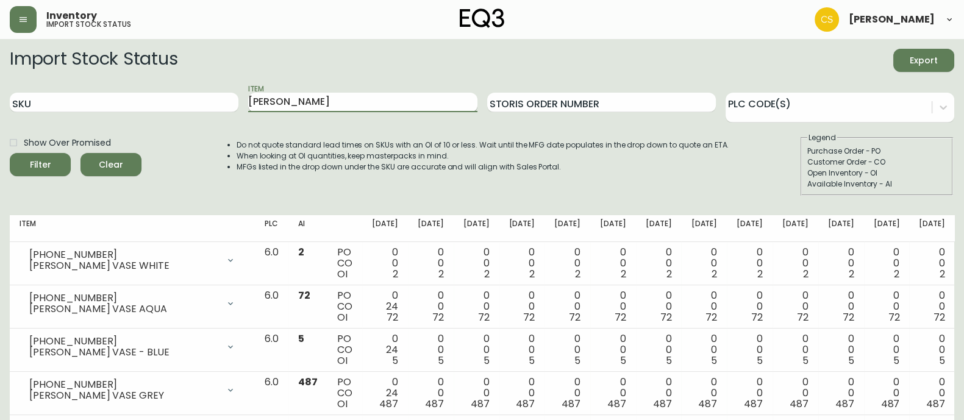
drag, startPoint x: 289, startPoint y: 99, endPoint x: 249, endPoint y: 101, distance: 39.7
click at [250, 101] on input "[PERSON_NAME]" at bounding box center [362, 103] width 229 height 20
click at [10, 153] on button "Filter" at bounding box center [40, 164] width 61 height 23
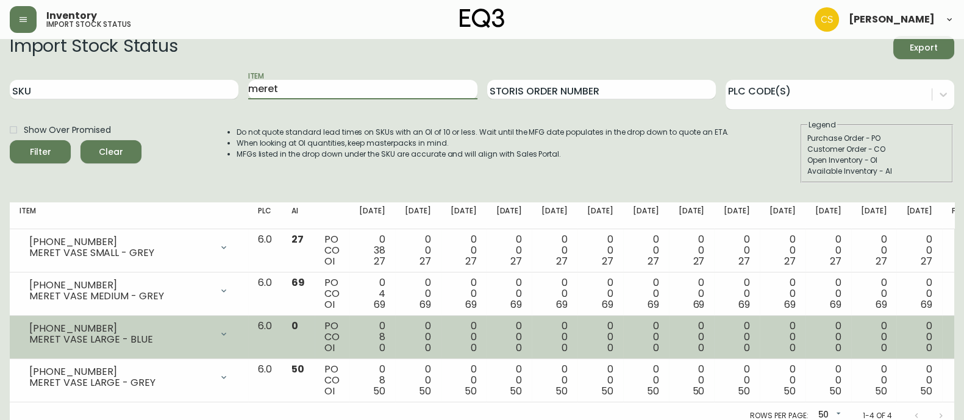
scroll to position [21, 0]
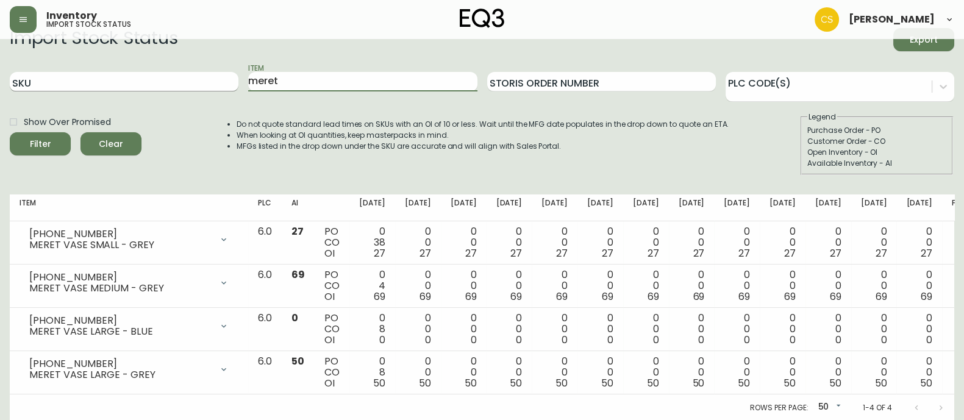
drag, startPoint x: 282, startPoint y: 76, endPoint x: 209, endPoint y: 77, distance: 73.2
click at [209, 77] on div "SKU Item meret Storis Order Number PLC Code(s)" at bounding box center [482, 82] width 944 height 40
click at [10, 132] on button "Filter" at bounding box center [40, 143] width 61 height 23
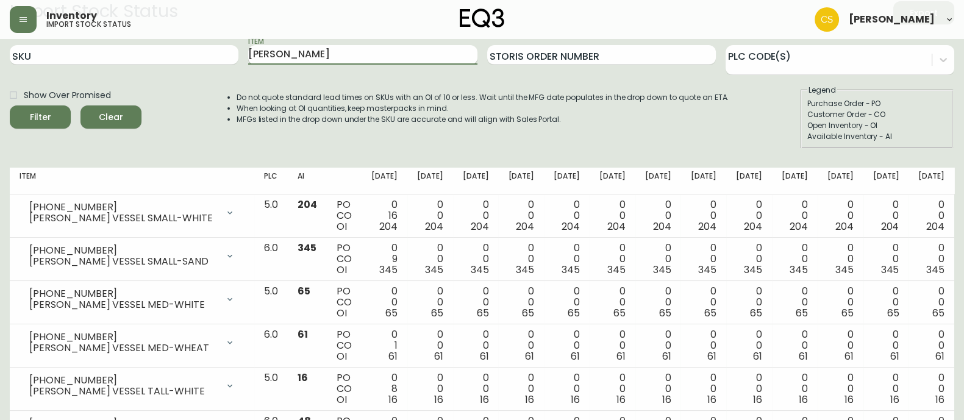
scroll to position [0, 0]
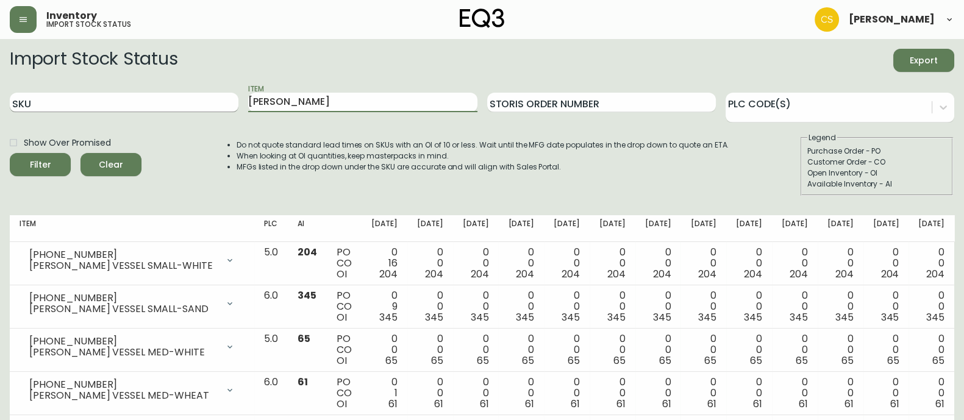
drag, startPoint x: 283, startPoint y: 109, endPoint x: 235, endPoint y: 108, distance: 48.8
click at [235, 108] on div "SKU Item [PERSON_NAME] Order Number PLC Code(s)" at bounding box center [482, 103] width 944 height 40
click at [10, 153] on button "Filter" at bounding box center [40, 164] width 61 height 23
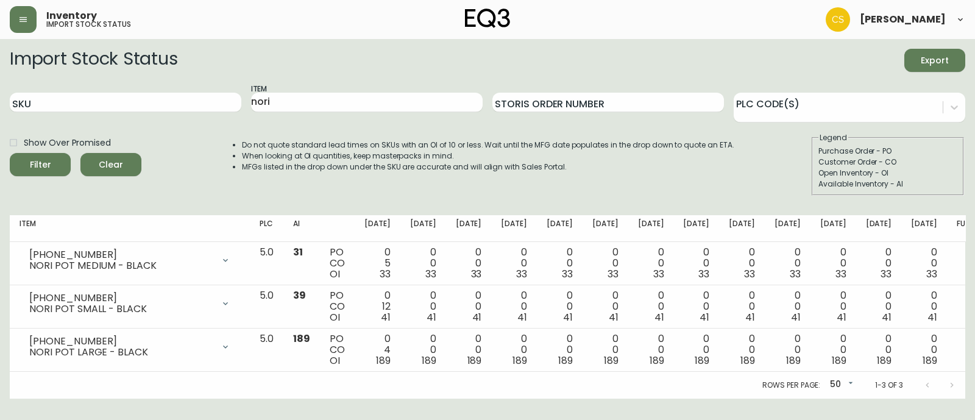
drag, startPoint x: 305, startPoint y: 115, endPoint x: 299, endPoint y: 114, distance: 6.1
click at [299, 114] on div "Item nori" at bounding box center [367, 103] width 232 height 40
drag, startPoint x: 293, startPoint y: 102, endPoint x: 205, endPoint y: 102, distance: 87.8
click at [205, 102] on div "SKU Item nori Storis Order Number PLC Code(s)" at bounding box center [488, 103] width 956 height 40
click at [10, 153] on button "Filter" at bounding box center [40, 164] width 61 height 23
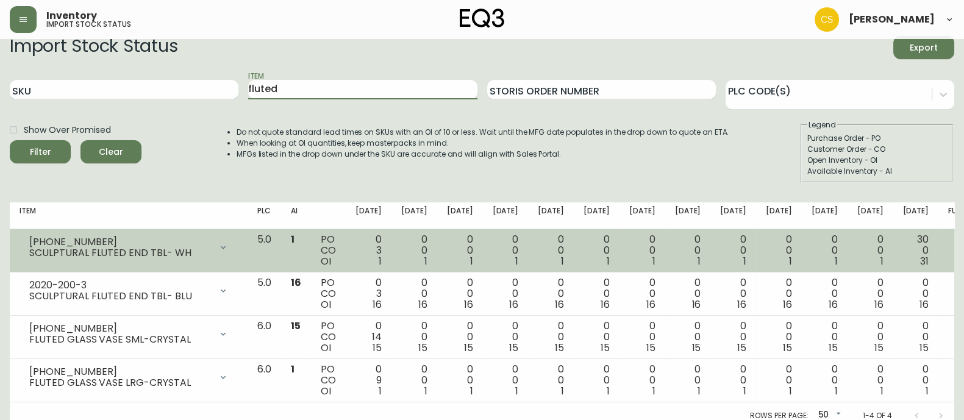
scroll to position [21, 0]
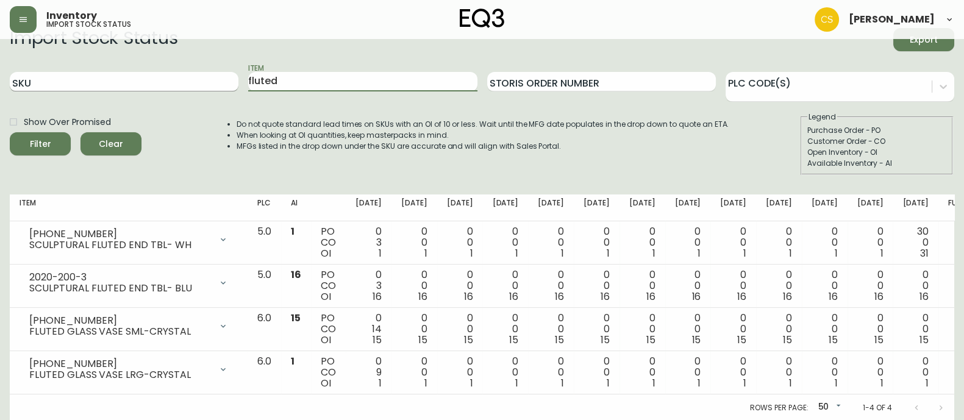
drag, startPoint x: 293, startPoint y: 84, endPoint x: 238, endPoint y: 85, distance: 55.5
click at [241, 84] on div "SKU Item fluted Storis Order Number PLC Code(s)" at bounding box center [482, 82] width 944 height 40
click at [10, 132] on button "Filter" at bounding box center [40, 143] width 61 height 23
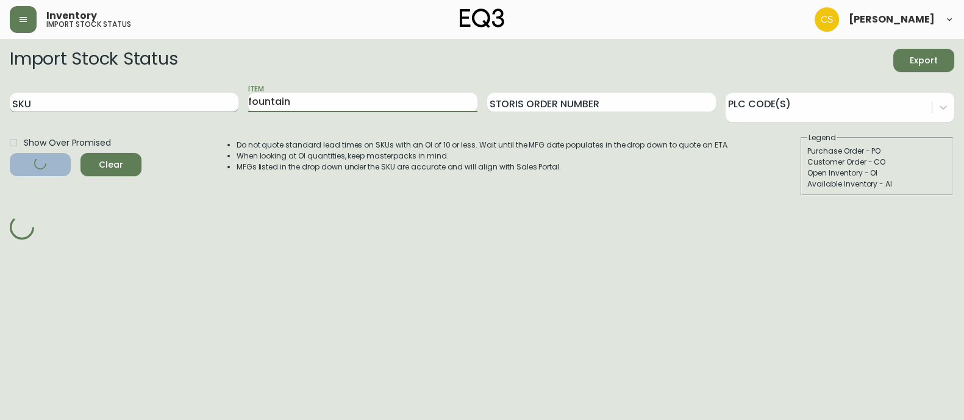
scroll to position [0, 0]
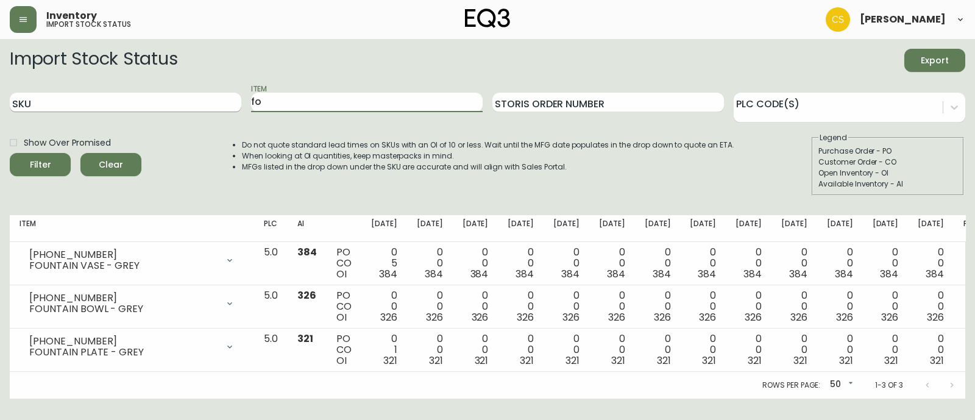
type input "f"
click at [10, 153] on button "Filter" at bounding box center [40, 164] width 61 height 23
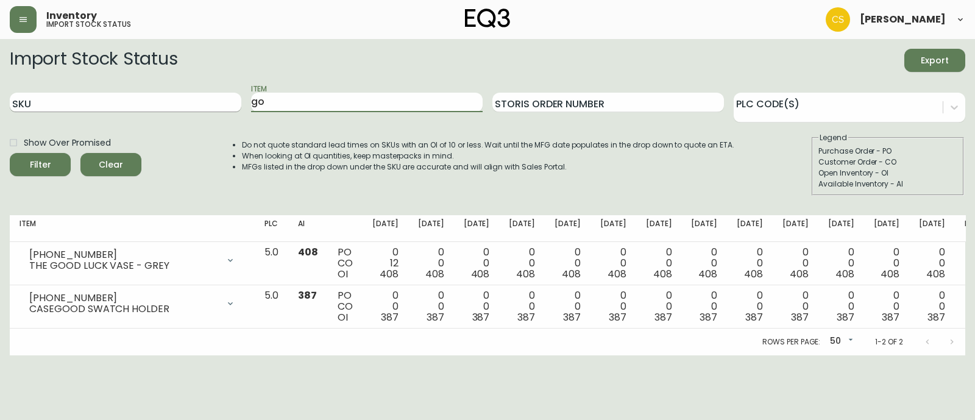
type input "g"
click at [10, 153] on button "Filter" at bounding box center [40, 164] width 61 height 23
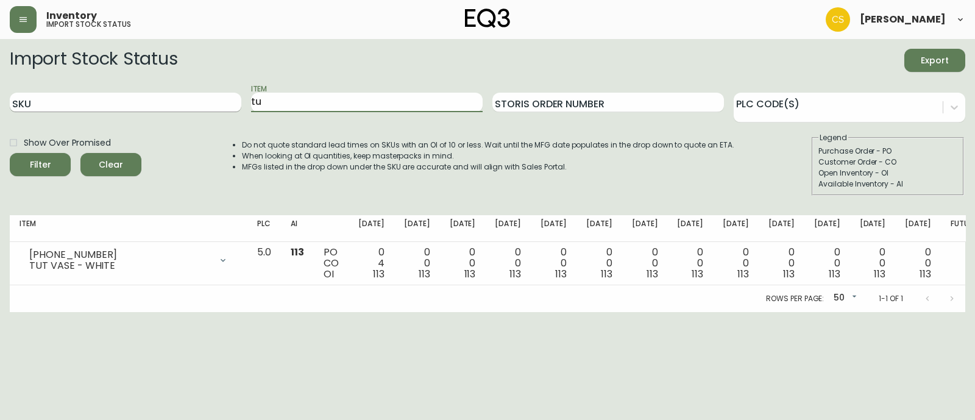
type input "t"
click at [10, 153] on button "Filter" at bounding box center [40, 164] width 61 height 23
type input "c"
click at [310, 103] on input "Item" at bounding box center [367, 103] width 232 height 20
click at [253, 102] on input "Item" at bounding box center [367, 103] width 232 height 20
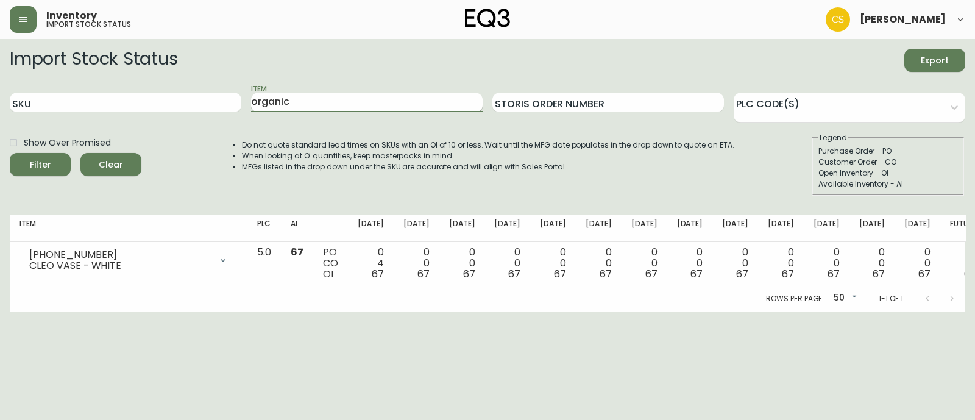
click at [10, 153] on button "Filter" at bounding box center [40, 164] width 61 height 23
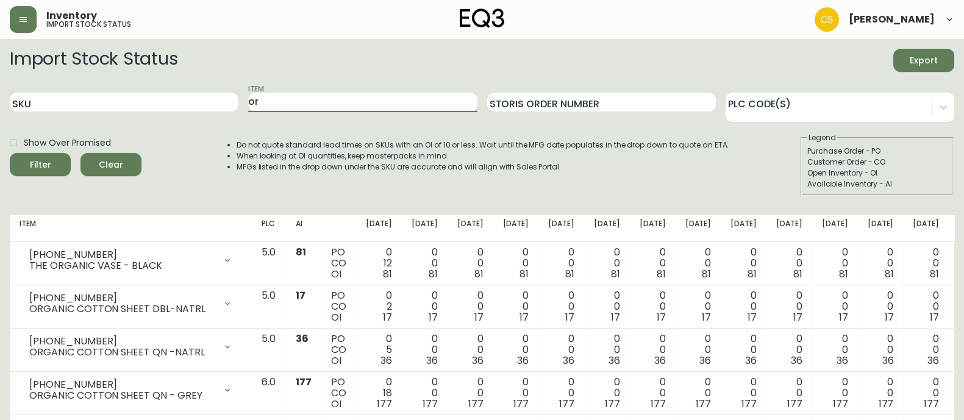
type input "o"
click at [316, 108] on input "Item" at bounding box center [362, 103] width 229 height 20
drag, startPoint x: 258, startPoint y: 105, endPoint x: 195, endPoint y: 105, distance: 62.8
click at [200, 105] on div "SKU Item Storis Order Number PLC Code(s)" at bounding box center [482, 103] width 944 height 40
type input "nomad"
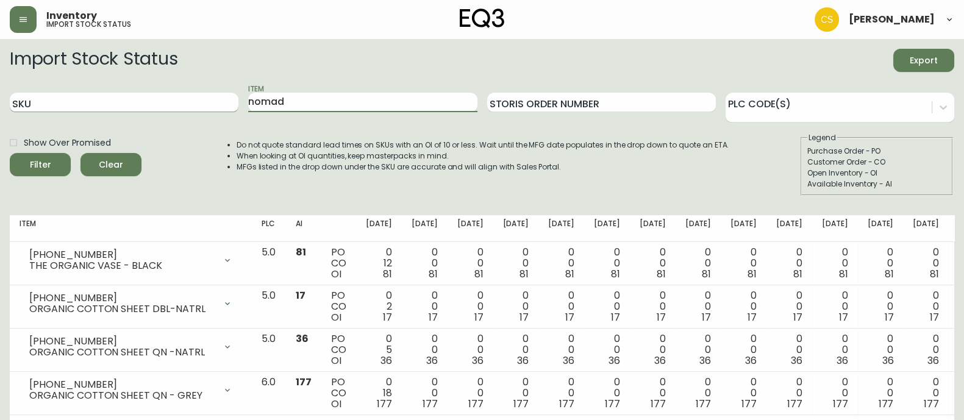
click at [10, 153] on button "Filter" at bounding box center [40, 164] width 61 height 23
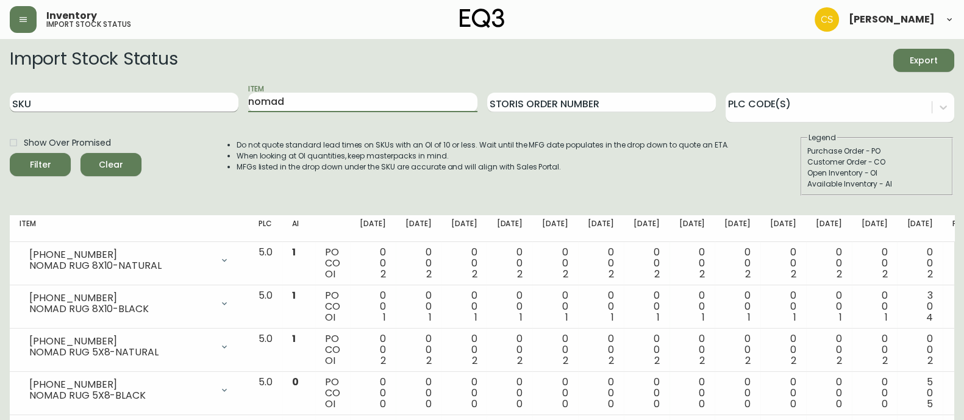
drag, startPoint x: 304, startPoint y: 103, endPoint x: 204, endPoint y: 108, distance: 100.1
click at [204, 108] on div "SKU Item nomad Storis Order Number PLC Code(s)" at bounding box center [482, 103] width 944 height 40
click at [310, 101] on input "Item" at bounding box center [362, 103] width 229 height 20
click at [10, 153] on button "Filter" at bounding box center [40, 164] width 61 height 23
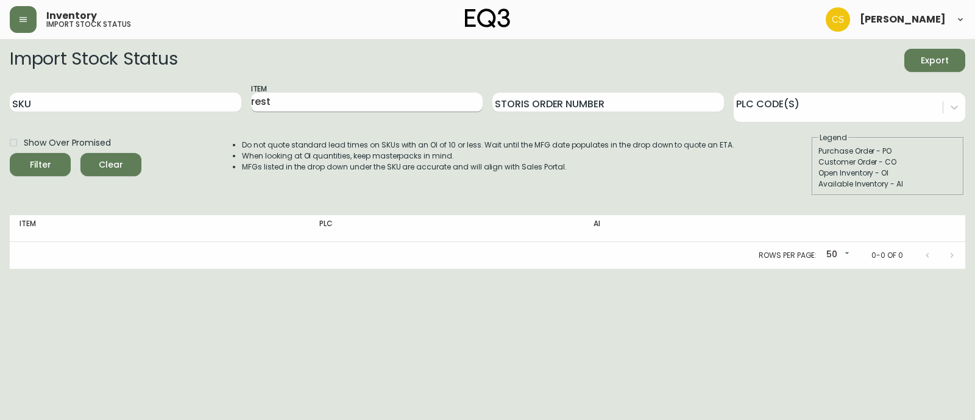
click at [314, 106] on input "rest" at bounding box center [367, 103] width 232 height 20
drag, startPoint x: 314, startPoint y: 106, endPoint x: 235, endPoint y: 103, distance: 79.3
click at [235, 103] on div "SKU Item rest Storis Order Number PLC Code(s)" at bounding box center [488, 103] width 956 height 40
click at [10, 153] on button "Filter" at bounding box center [40, 164] width 61 height 23
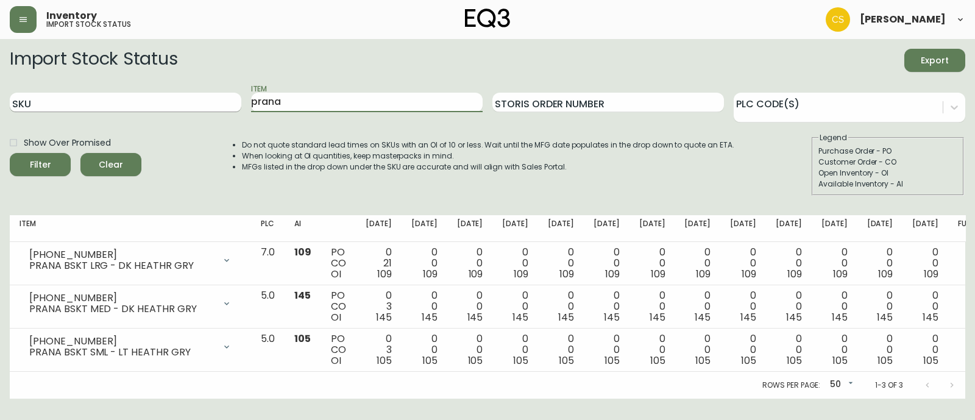
drag, startPoint x: 296, startPoint y: 98, endPoint x: 229, endPoint y: 99, distance: 67.1
click at [229, 99] on div "SKU Item prana Storis Order Number PLC Code(s)" at bounding box center [488, 103] width 956 height 40
click at [10, 153] on button "Filter" at bounding box center [40, 164] width 61 height 23
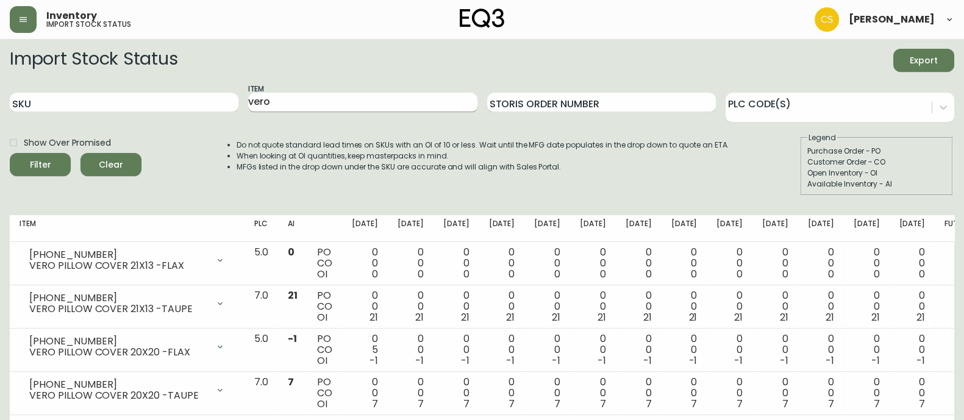
click at [290, 104] on input "vero" at bounding box center [362, 103] width 229 height 20
drag, startPoint x: 290, startPoint y: 104, endPoint x: 226, endPoint y: 98, distance: 63.6
click at [226, 98] on div "SKU Item vero Storis Order Number PLC Code(s)" at bounding box center [482, 103] width 944 height 40
click at [10, 153] on button "Filter" at bounding box center [40, 164] width 61 height 23
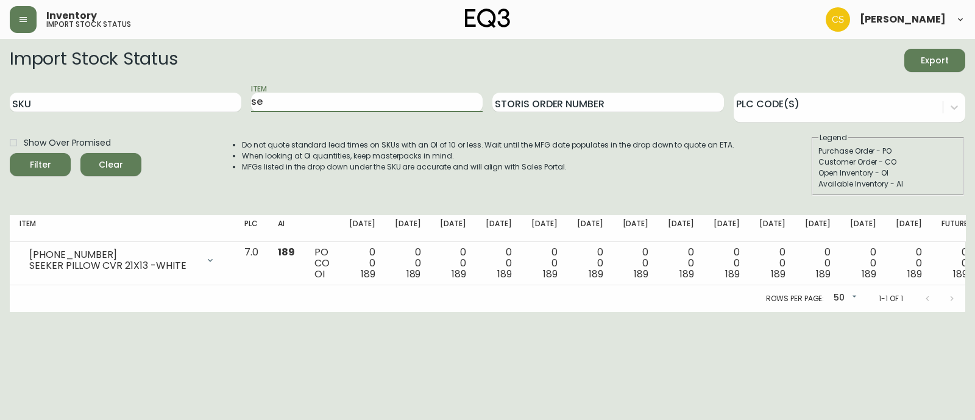
type input "s"
click at [330, 104] on input "Item" at bounding box center [367, 103] width 232 height 20
type input "wooly"
click at [10, 153] on button "Filter" at bounding box center [40, 164] width 61 height 23
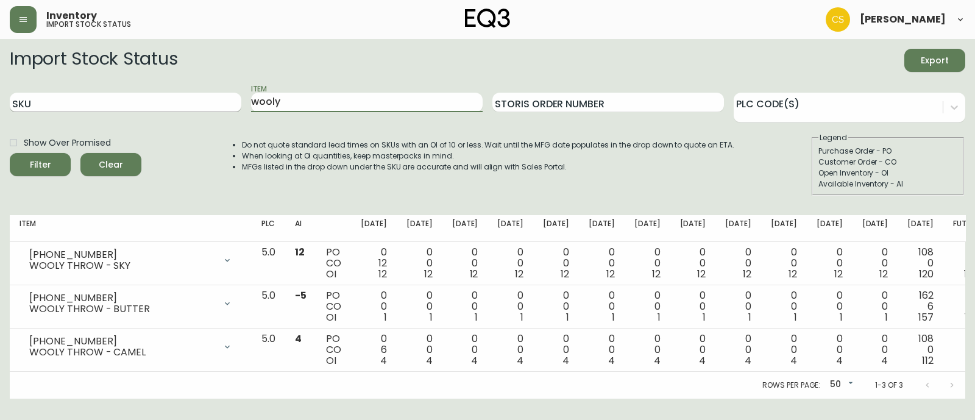
drag, startPoint x: 330, startPoint y: 105, endPoint x: 229, endPoint y: 110, distance: 101.4
click at [229, 110] on div "SKU Item wooly Storis Order Number PLC Code(s)" at bounding box center [488, 103] width 956 height 40
click at [303, 101] on input "Item" at bounding box center [367, 103] width 232 height 20
click at [10, 153] on button "Filter" at bounding box center [40, 164] width 61 height 23
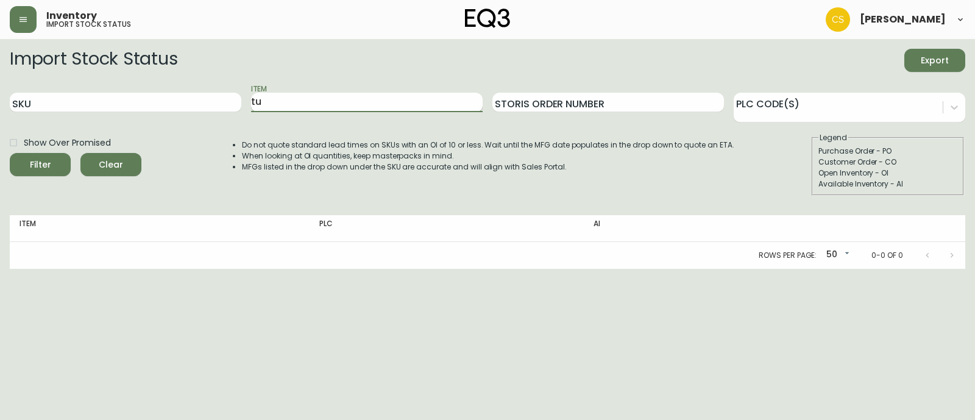
type input "t"
click at [10, 153] on button "Filter" at bounding box center [40, 164] width 61 height 23
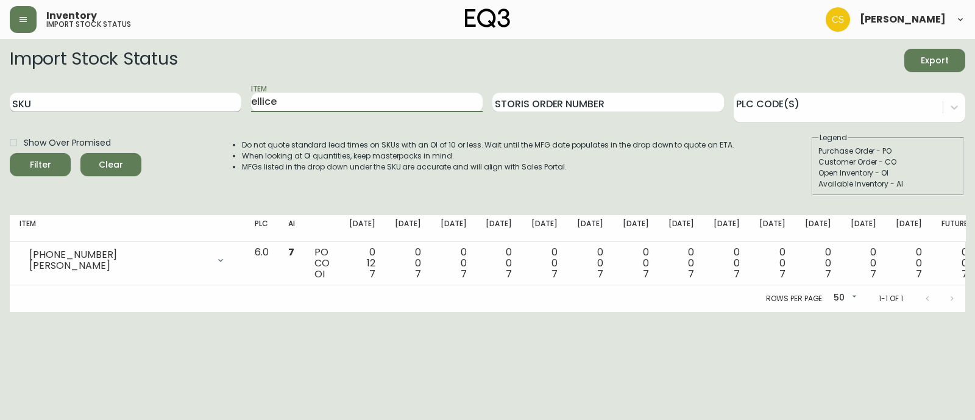
click at [219, 109] on div "SKU Item ellice Storis Order Number PLC Code(s)" at bounding box center [488, 103] width 956 height 40
click at [10, 153] on button "Filter" at bounding box center [40, 164] width 61 height 23
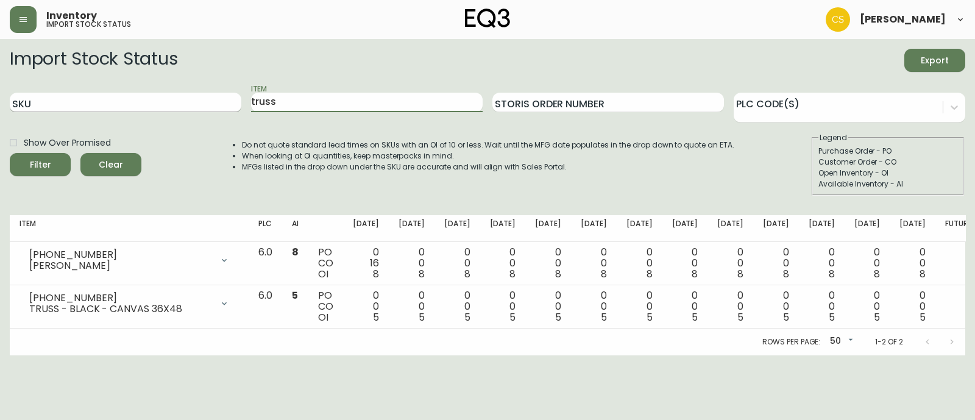
drag, startPoint x: 320, startPoint y: 108, endPoint x: 201, endPoint y: 109, distance: 119.5
click at [201, 109] on div "SKU Item truss Storis Order Number PLC Code(s)" at bounding box center [488, 103] width 956 height 40
click at [10, 153] on button "Filter" at bounding box center [40, 164] width 61 height 23
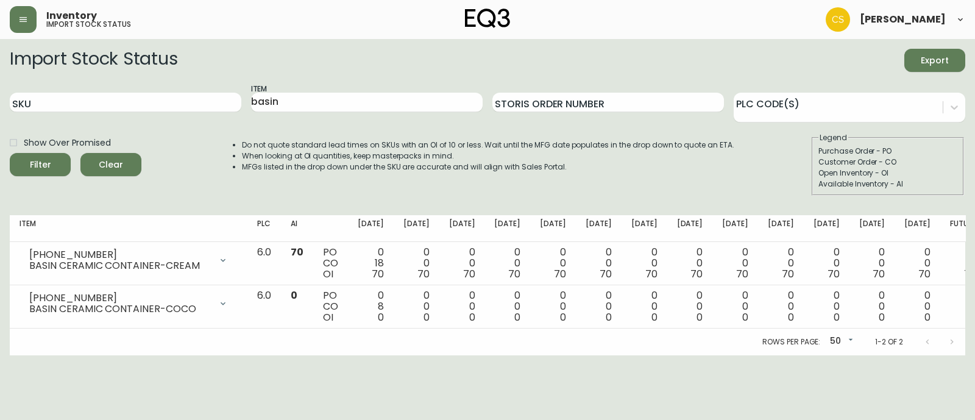
drag, startPoint x: 293, startPoint y: 113, endPoint x: 247, endPoint y: 108, distance: 46.0
click at [247, 108] on div "SKU Item basin Storis Order Number PLC Code(s)" at bounding box center [488, 103] width 956 height 40
drag, startPoint x: 268, startPoint y: 106, endPoint x: 210, endPoint y: 106, distance: 57.3
click at [210, 106] on div "SKU Item basin Storis Order Number PLC Code(s)" at bounding box center [488, 103] width 956 height 40
click at [10, 153] on button "Filter" at bounding box center [40, 164] width 61 height 23
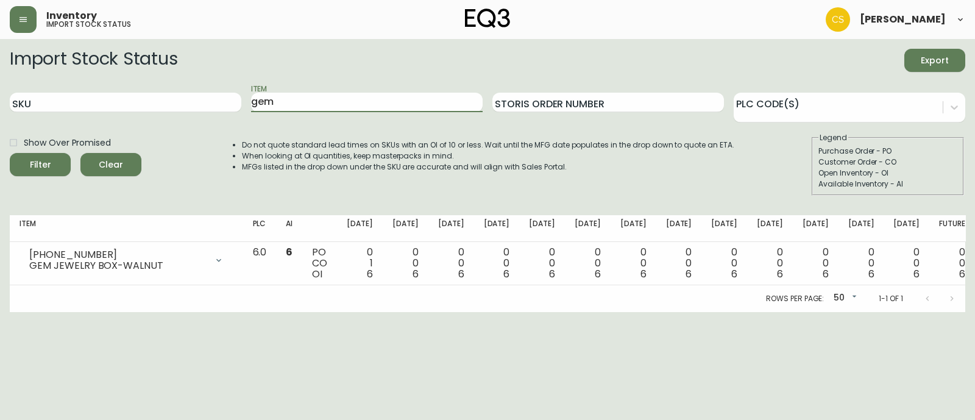
drag, startPoint x: 308, startPoint y: 105, endPoint x: 241, endPoint y: 105, distance: 66.5
click at [244, 104] on div "SKU Item gem Storis Order Number PLC Code(s)" at bounding box center [488, 103] width 956 height 40
type input "fika"
click at [10, 153] on button "Filter" at bounding box center [40, 164] width 61 height 23
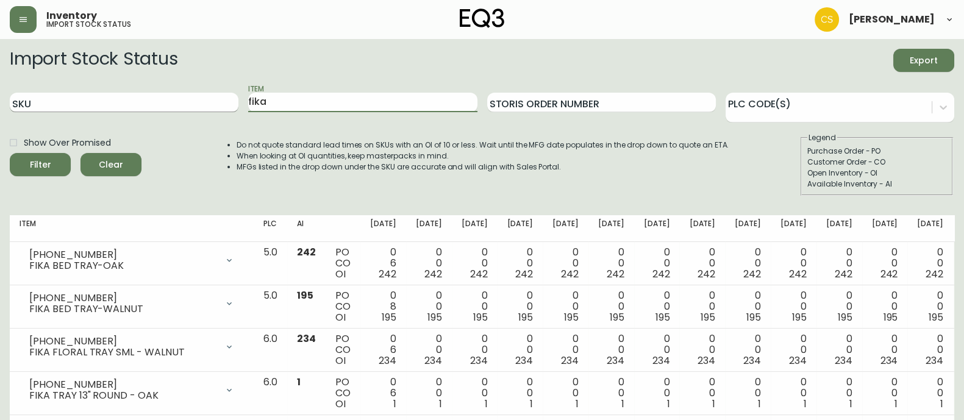
drag, startPoint x: 277, startPoint y: 99, endPoint x: 219, endPoint y: 104, distance: 58.2
click at [219, 104] on div "SKU Item fika Storis Order Number PLC Code(s)" at bounding box center [482, 103] width 944 height 40
drag, startPoint x: 305, startPoint y: 101, endPoint x: 231, endPoint y: 99, distance: 73.8
click at [231, 99] on div "SKU Item Storis Order Number PLC Code(s)" at bounding box center [482, 103] width 944 height 40
click at [276, 101] on input "Item" at bounding box center [362, 103] width 229 height 20
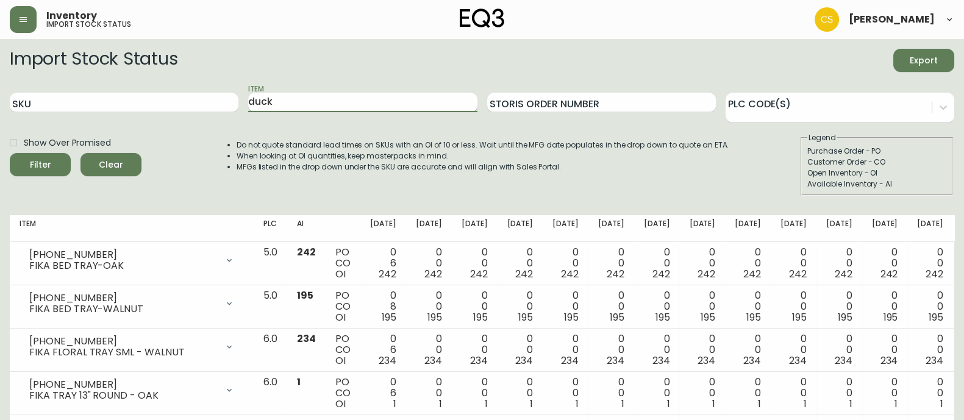
click at [10, 153] on button "Filter" at bounding box center [40, 164] width 61 height 23
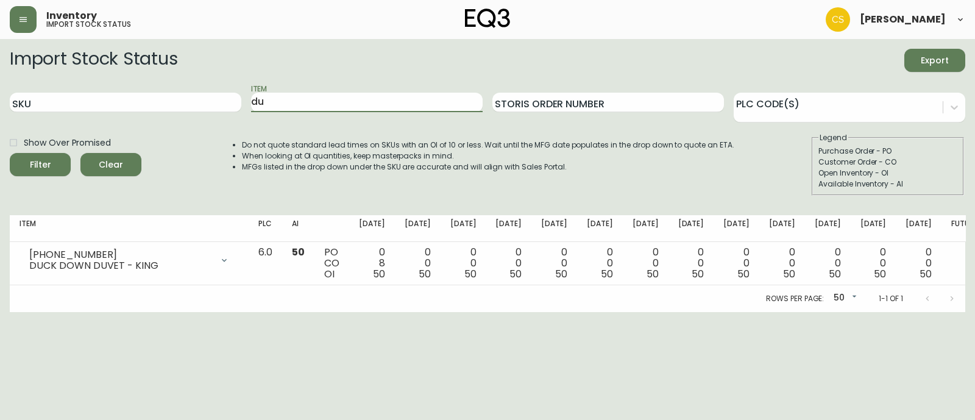
type input "d"
click at [10, 153] on button "Filter" at bounding box center [40, 164] width 61 height 23
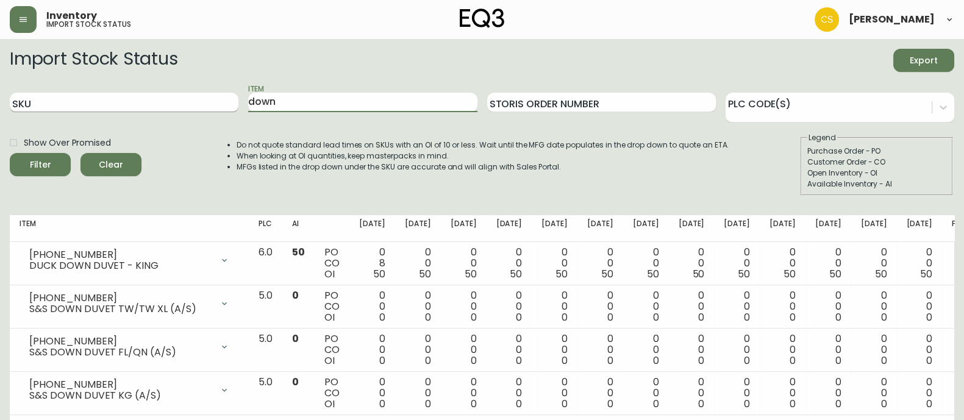
drag, startPoint x: 250, startPoint y: 105, endPoint x: 198, endPoint y: 106, distance: 51.8
click at [198, 106] on div "SKU Item down Storis Order Number PLC Code(s)" at bounding box center [482, 103] width 944 height 40
click at [10, 153] on button "Filter" at bounding box center [40, 164] width 61 height 23
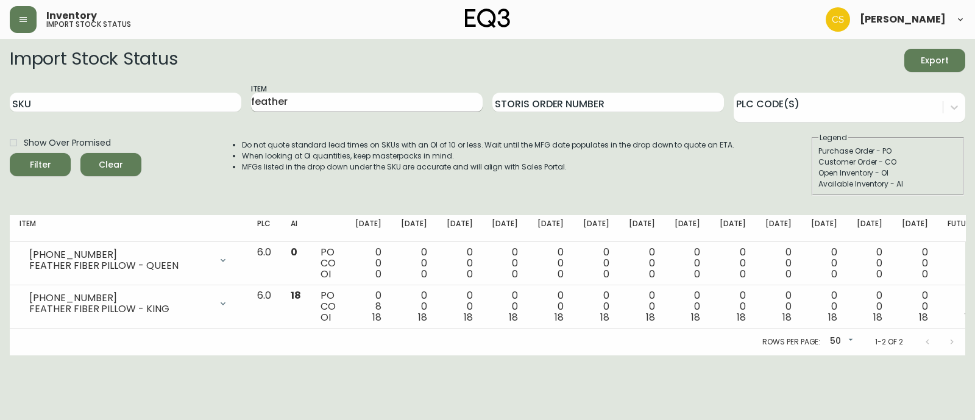
click at [293, 91] on div "Item feather" at bounding box center [367, 103] width 232 height 40
drag, startPoint x: 299, startPoint y: 102, endPoint x: 210, endPoint y: 100, distance: 89.0
click at [210, 100] on div "SKU Item feather Storis Order Number PLC Code(s)" at bounding box center [488, 103] width 956 height 40
click at [10, 153] on button "Filter" at bounding box center [40, 164] width 61 height 23
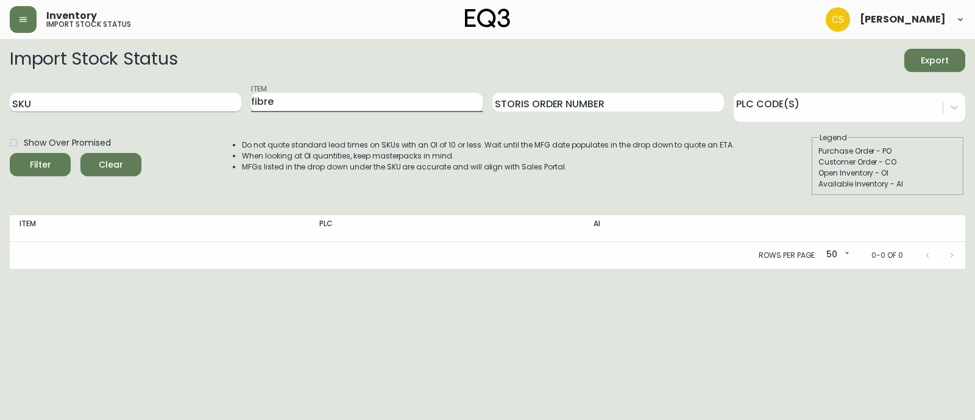
drag, startPoint x: 303, startPoint y: 105, endPoint x: 229, endPoint y: 107, distance: 74.4
click at [230, 106] on div "SKU Item fibre Storis Order Number PLC Code(s)" at bounding box center [488, 103] width 956 height 40
click at [10, 153] on button "Filter" at bounding box center [40, 164] width 61 height 23
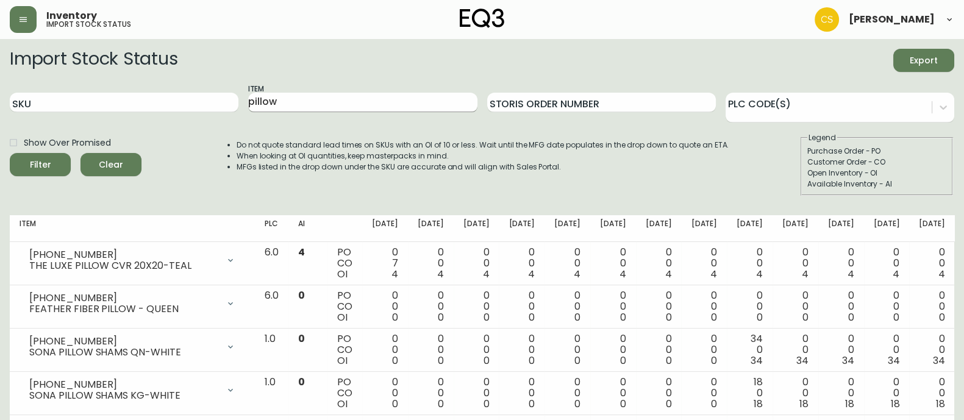
click at [291, 96] on input "pillow" at bounding box center [362, 103] width 229 height 20
drag, startPoint x: 285, startPoint y: 102, endPoint x: 201, endPoint y: 105, distance: 84.2
click at [205, 104] on div "SKU Item pillow Storis Order Number PLC Code(s)" at bounding box center [482, 103] width 944 height 40
click at [10, 153] on button "Filter" at bounding box center [40, 164] width 61 height 23
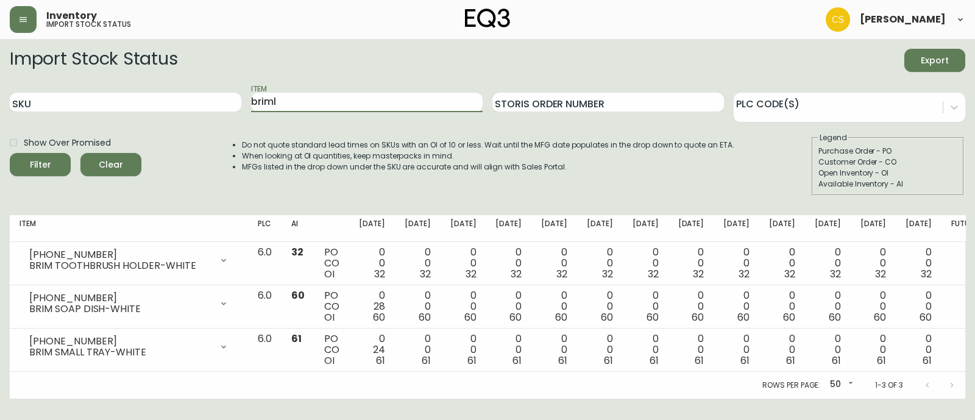
click at [10, 153] on button "Filter" at bounding box center [40, 164] width 61 height 23
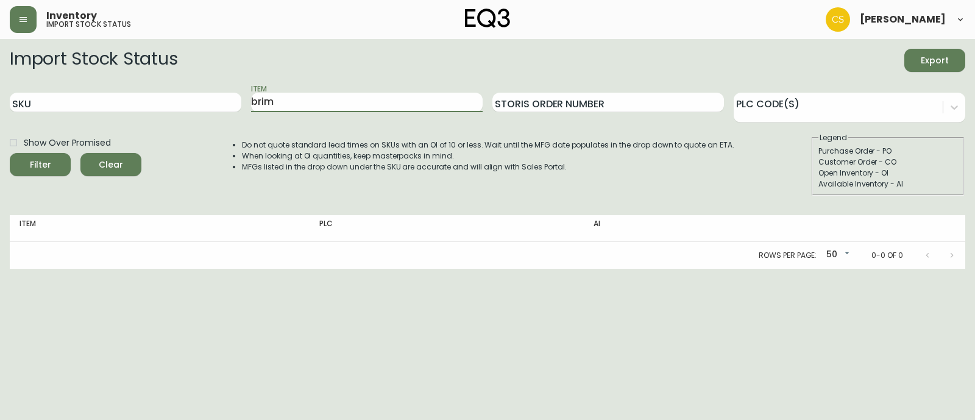
click at [10, 153] on button "Filter" at bounding box center [40, 164] width 61 height 23
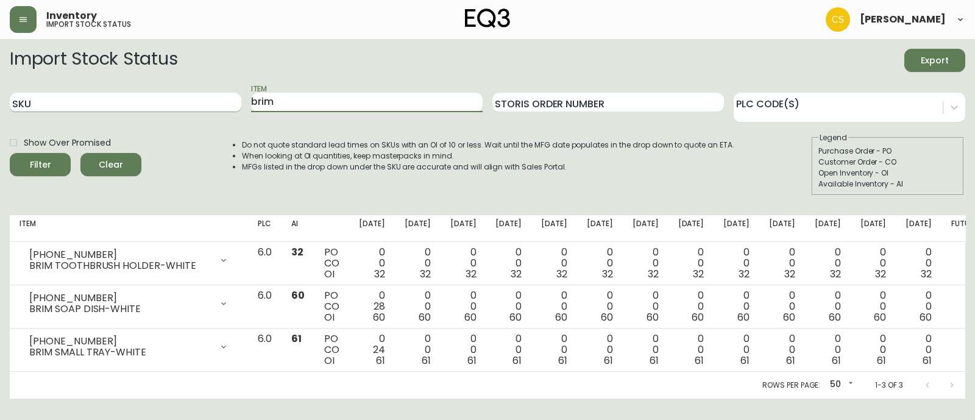
drag, startPoint x: 299, startPoint y: 102, endPoint x: 238, endPoint y: 98, distance: 61.2
click at [238, 98] on div "SKU Item brim Storis Order Number PLC Code(s)" at bounding box center [488, 103] width 956 height 40
click at [10, 153] on button "Filter" at bounding box center [40, 164] width 61 height 23
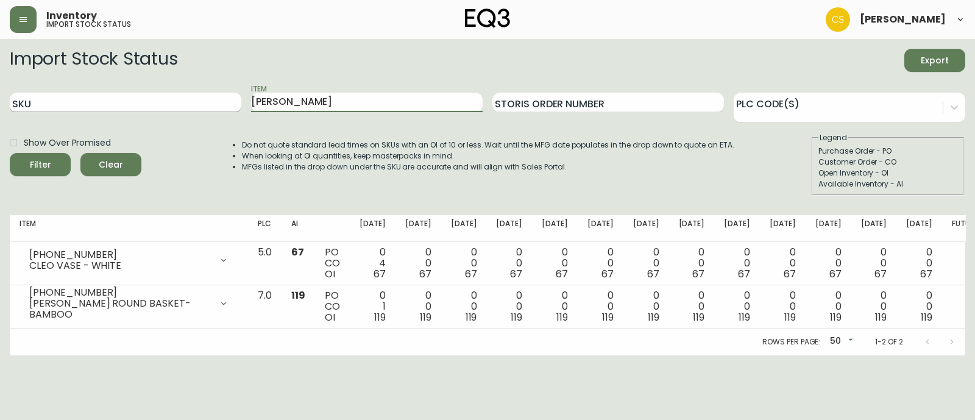
drag, startPoint x: 293, startPoint y: 99, endPoint x: 233, endPoint y: 98, distance: 59.1
click at [233, 98] on div "SKU Item [PERSON_NAME] Order Number PLC Code(s)" at bounding box center [488, 103] width 956 height 40
type input "dew"
click at [10, 153] on button "Filter" at bounding box center [40, 164] width 61 height 23
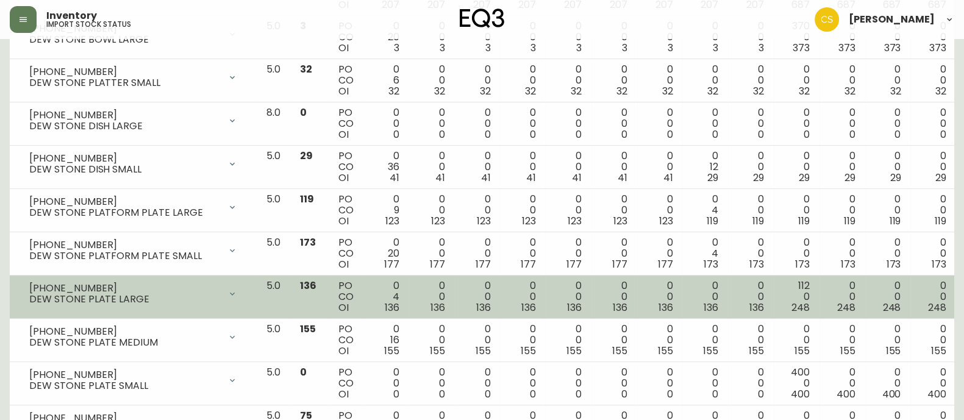
scroll to position [366, 0]
